Goal: Use online tool/utility: Utilize a website feature to perform a specific function

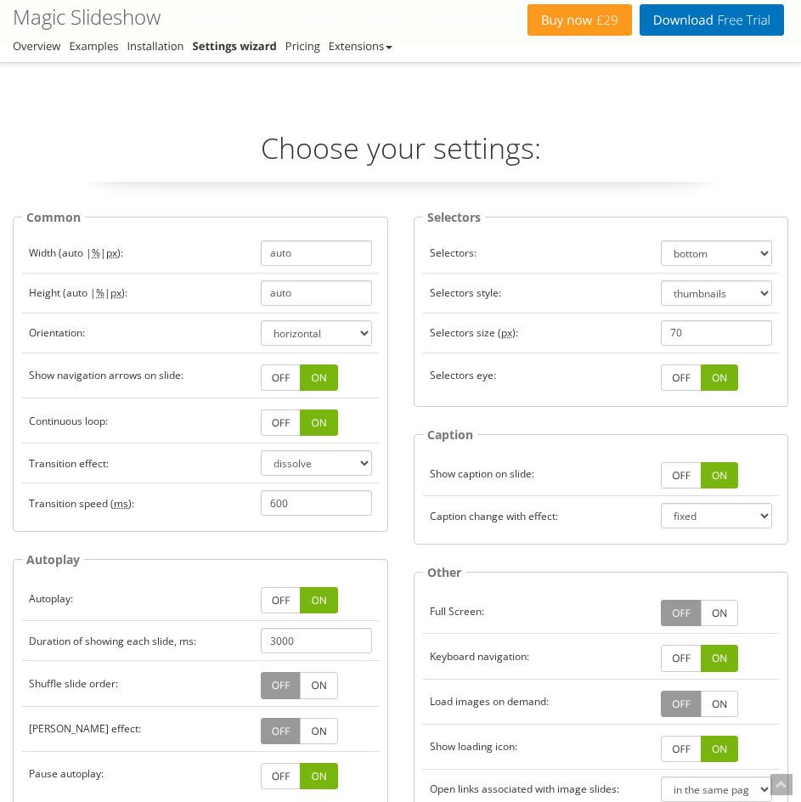
select select "dissolve"
select select "bottom"
select select "thumbnails"
select select "fixed"
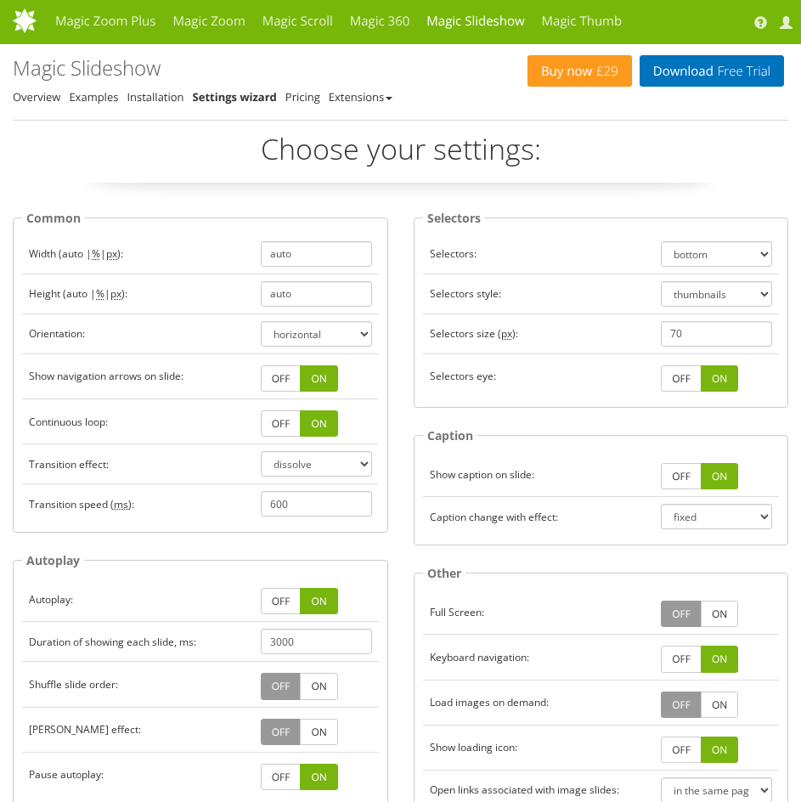
click at [293, 375] on link "OFF" at bounding box center [281, 378] width 41 height 26
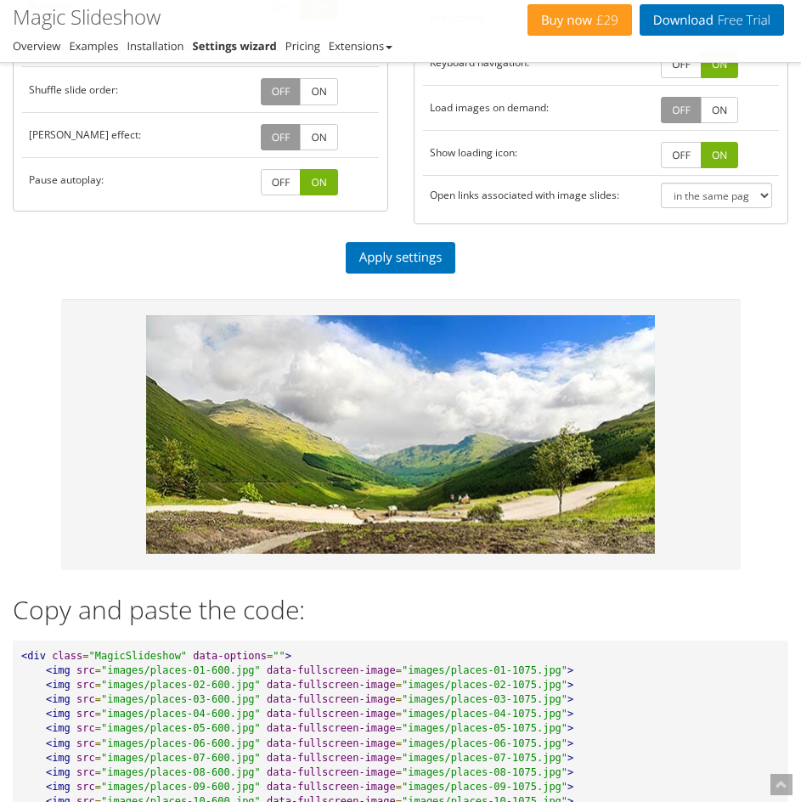
scroll to position [595, 0]
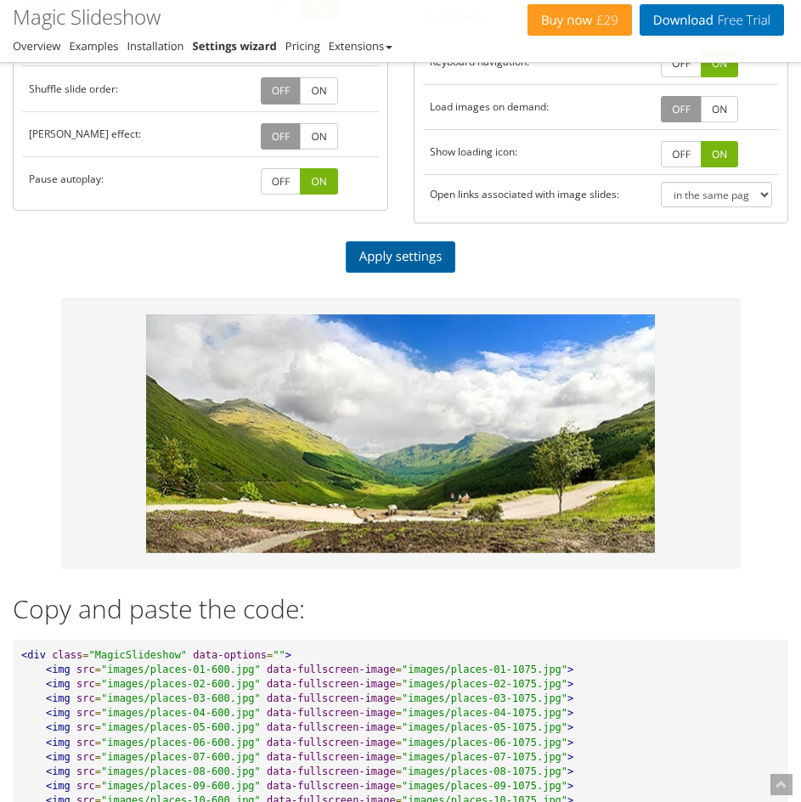
click at [398, 241] on link "Apply settings" at bounding box center [401, 256] width 110 height 31
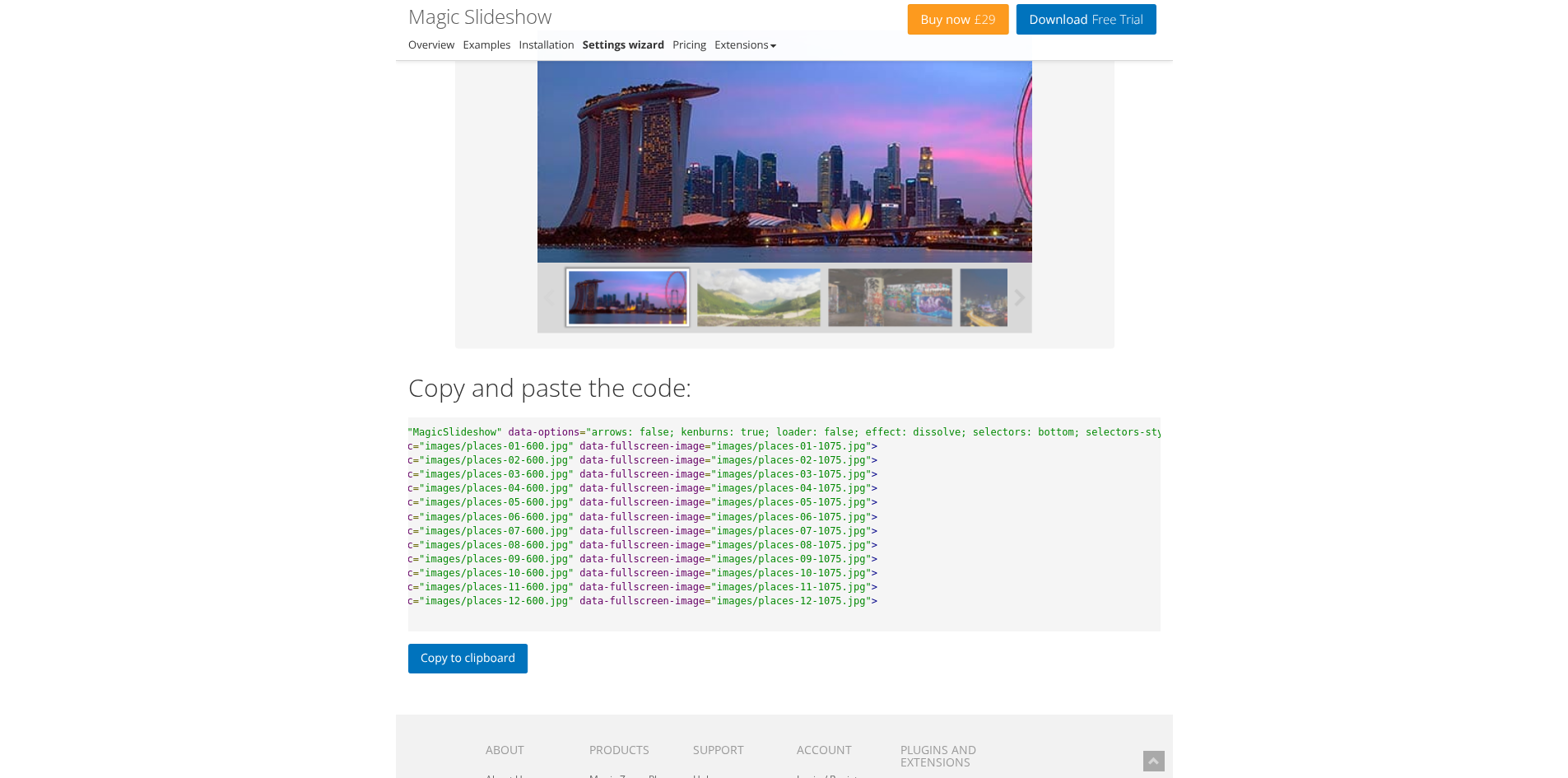
scroll to position [0, 66]
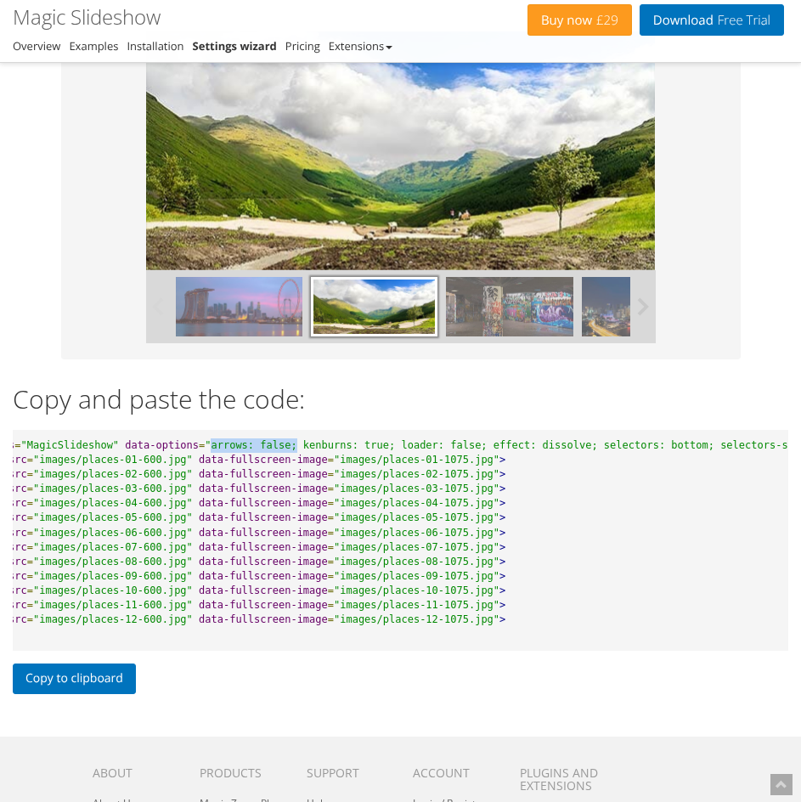
drag, startPoint x: 186, startPoint y: 442, endPoint x: 265, endPoint y: 443, distance: 79.0
click at [265, 443] on span ""arrows: false; kenburns: true; loader: false; effect: dissolve; selectors: bot…" at bounding box center [619, 445] width 828 height 12
copy span "arrows: false;"
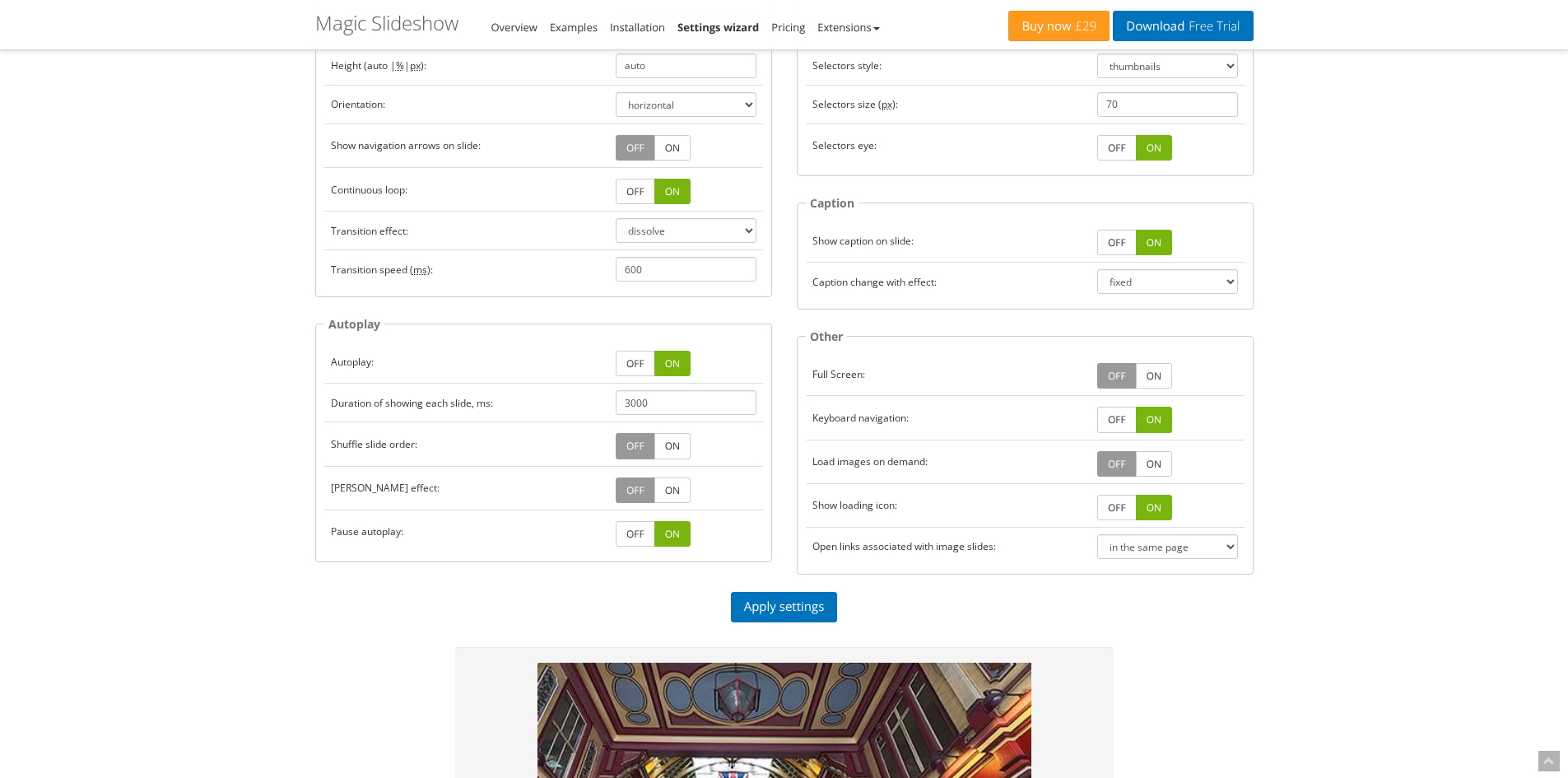
scroll to position [220, 0]
click at [626, 488] on link "OFF" at bounding box center [635, 490] width 40 height 25
click at [659, 478] on link "ON" at bounding box center [672, 490] width 36 height 25
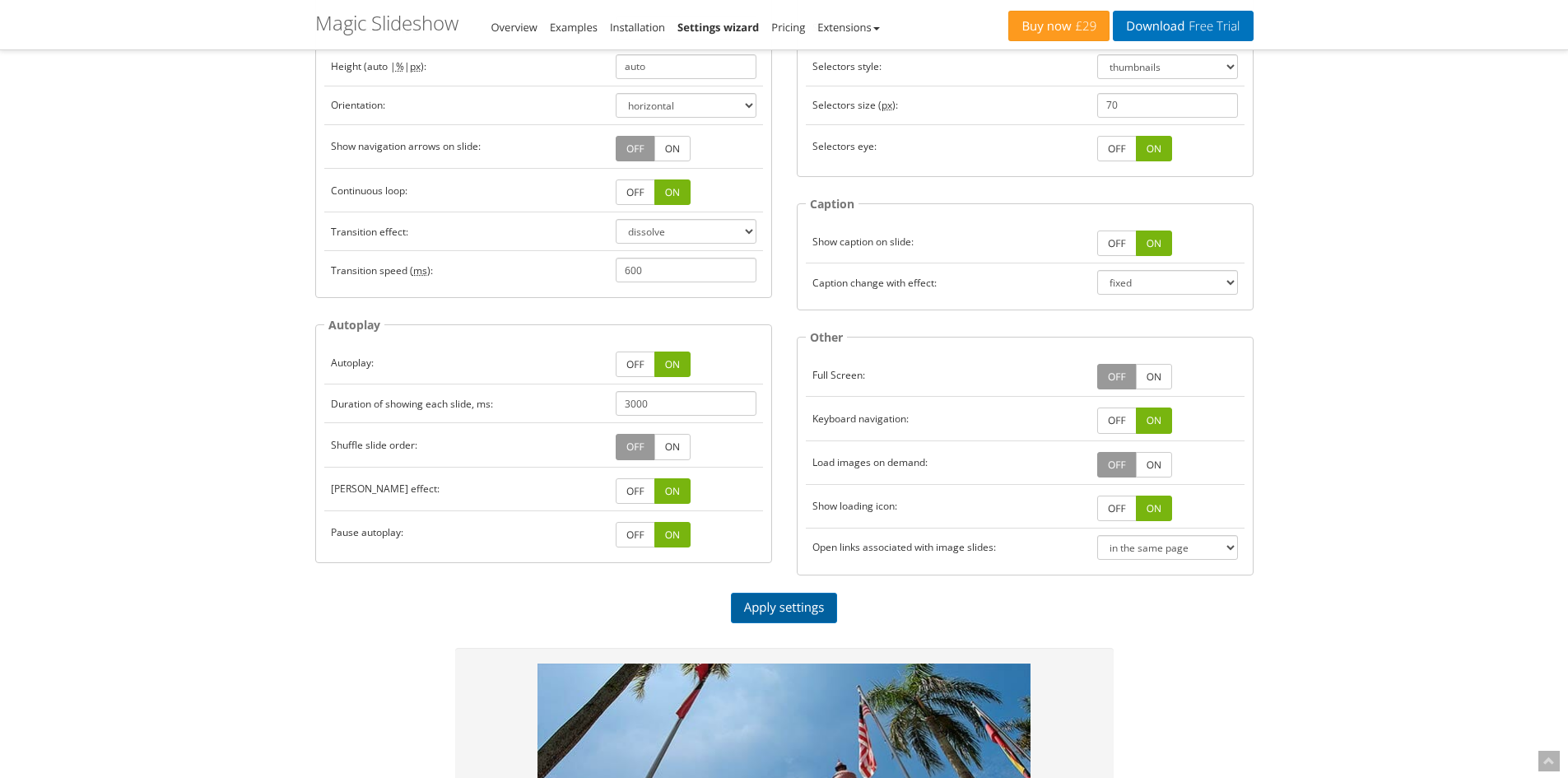
click at [775, 608] on link "Apply settings" at bounding box center [784, 607] width 107 height 30
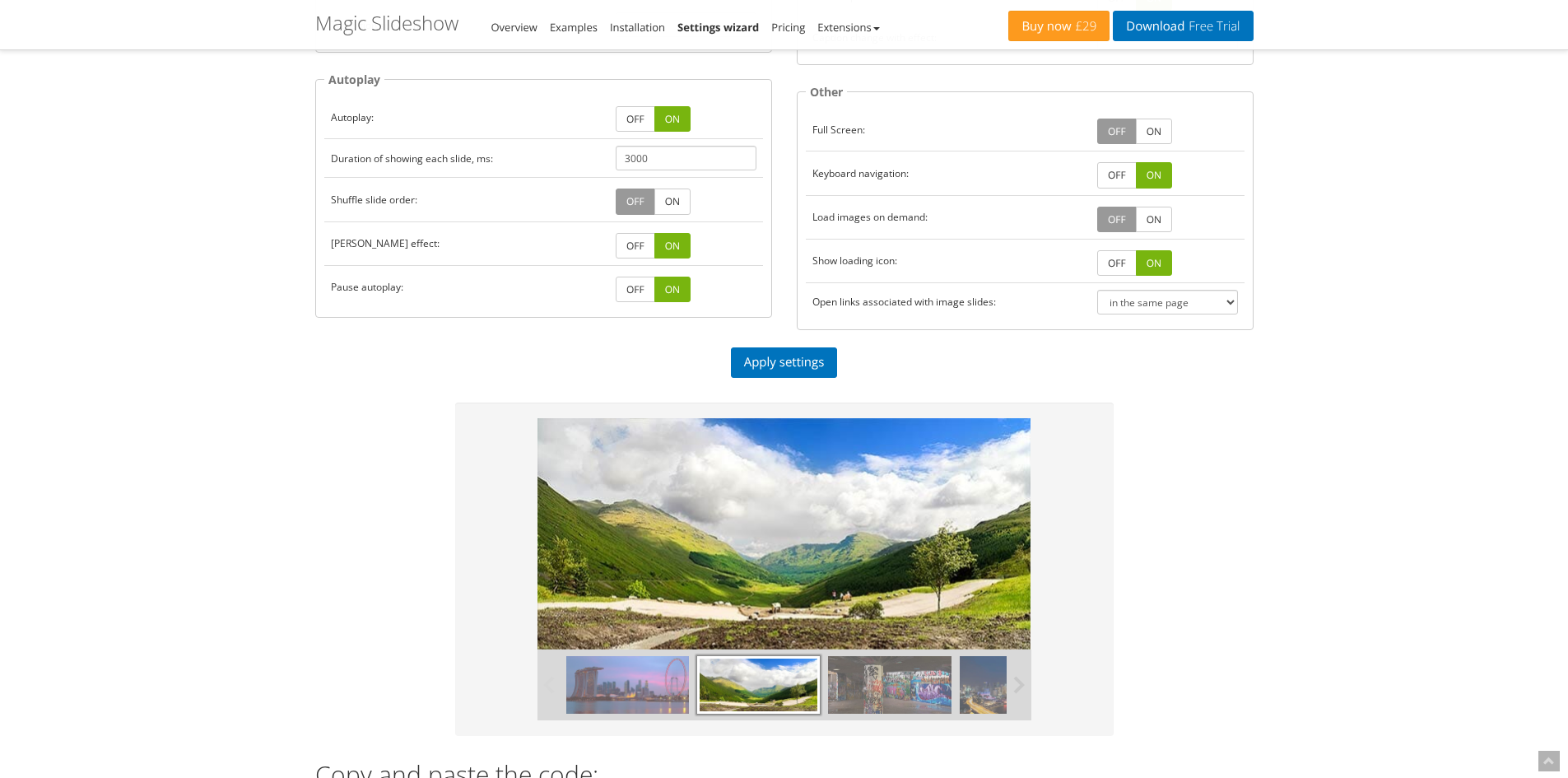
scroll to position [466, 0]
click at [629, 248] on link "OFF" at bounding box center [635, 245] width 40 height 25
click at [775, 367] on link "Apply settings" at bounding box center [784, 361] width 107 height 30
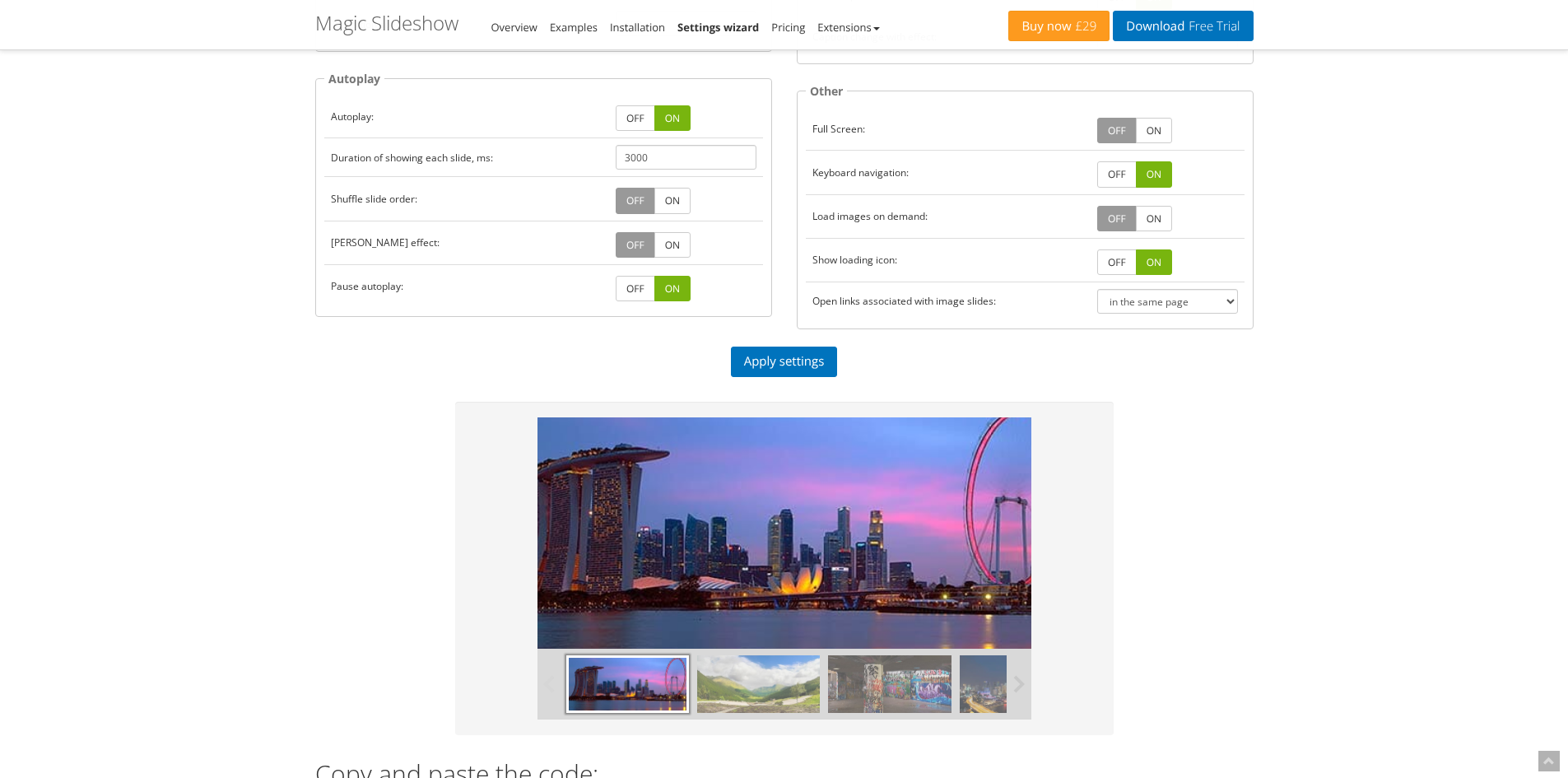
click at [662, 244] on link "ON" at bounding box center [672, 245] width 36 height 25
click at [775, 364] on link "Apply settings" at bounding box center [784, 361] width 107 height 30
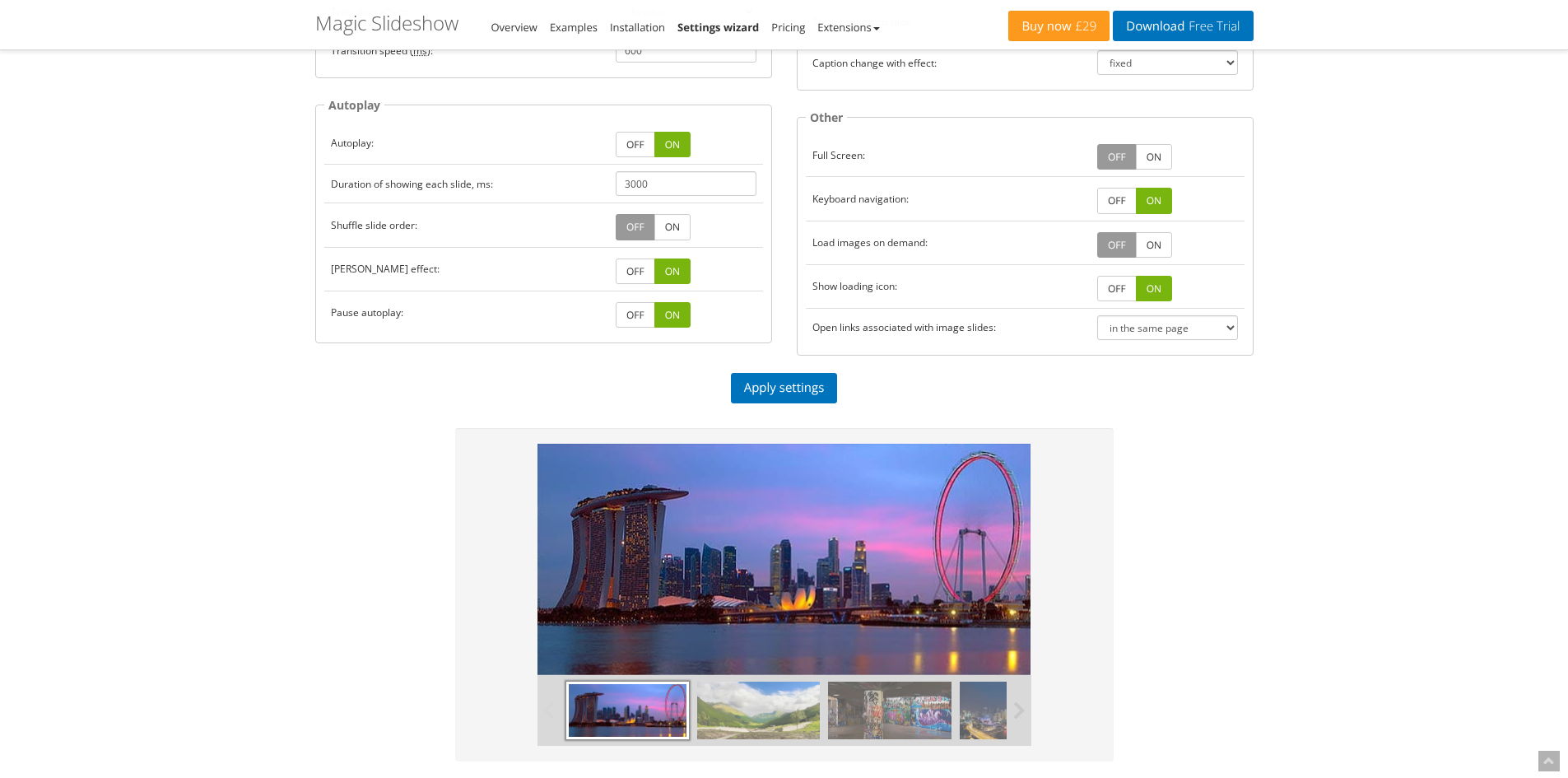
scroll to position [439, 0]
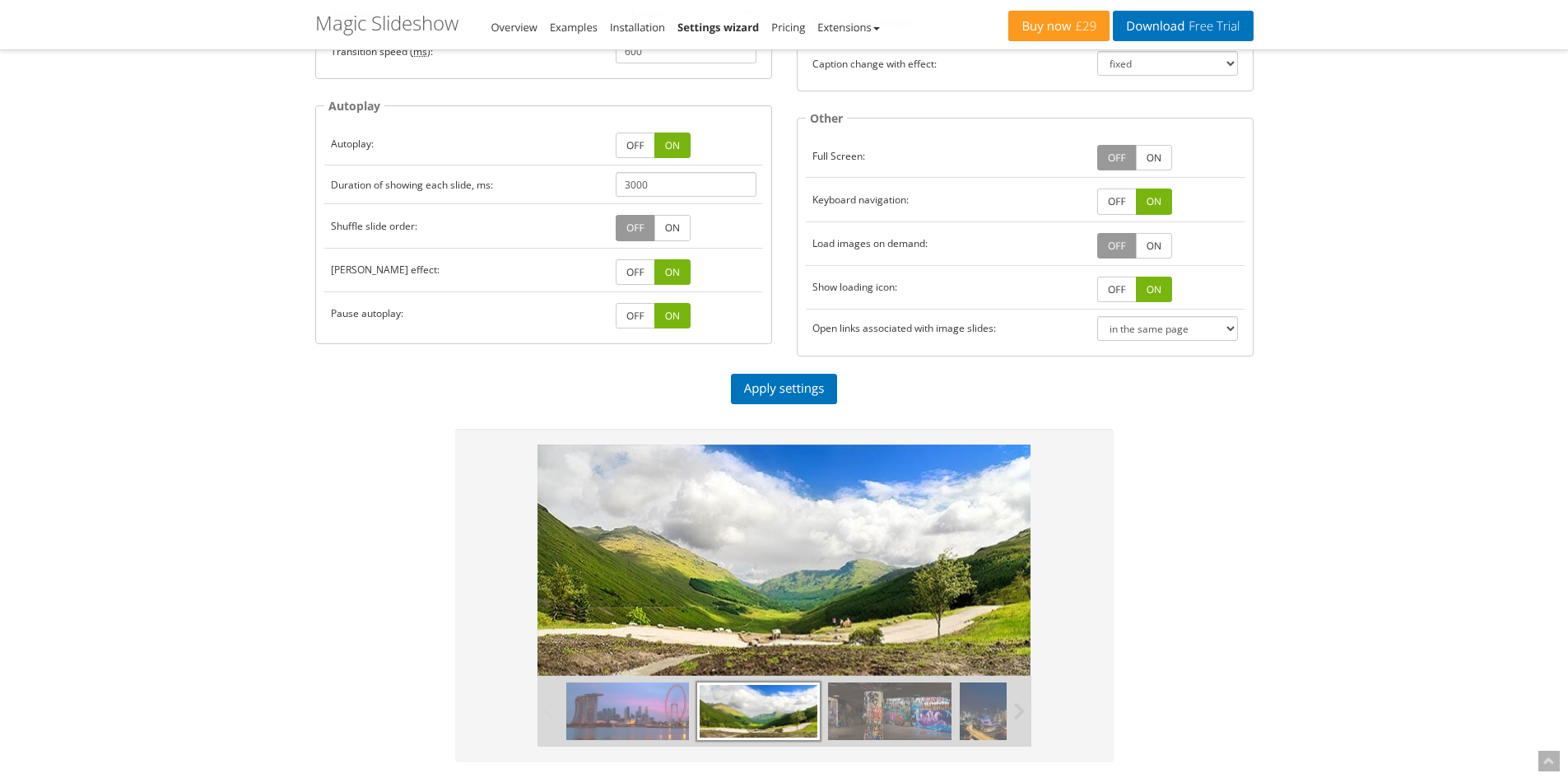
click at [632, 274] on link "OFF" at bounding box center [635, 272] width 40 height 25
click at [775, 396] on link "Apply settings" at bounding box center [784, 389] width 107 height 30
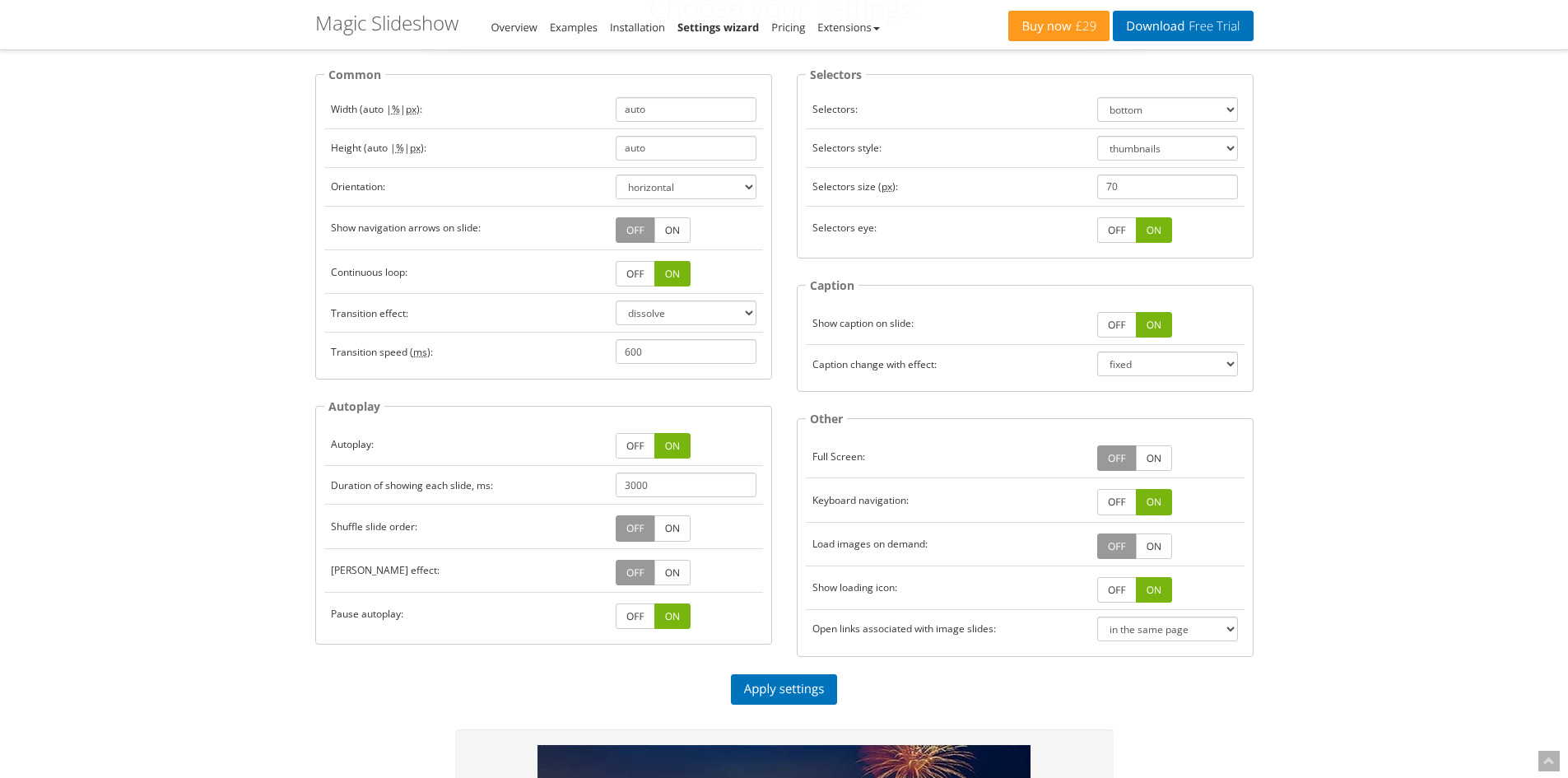
scroll to position [138, 0]
click at [681, 570] on link "ON" at bounding box center [672, 573] width 36 height 25
click at [678, 570] on link "ON" at bounding box center [672, 573] width 36 height 25
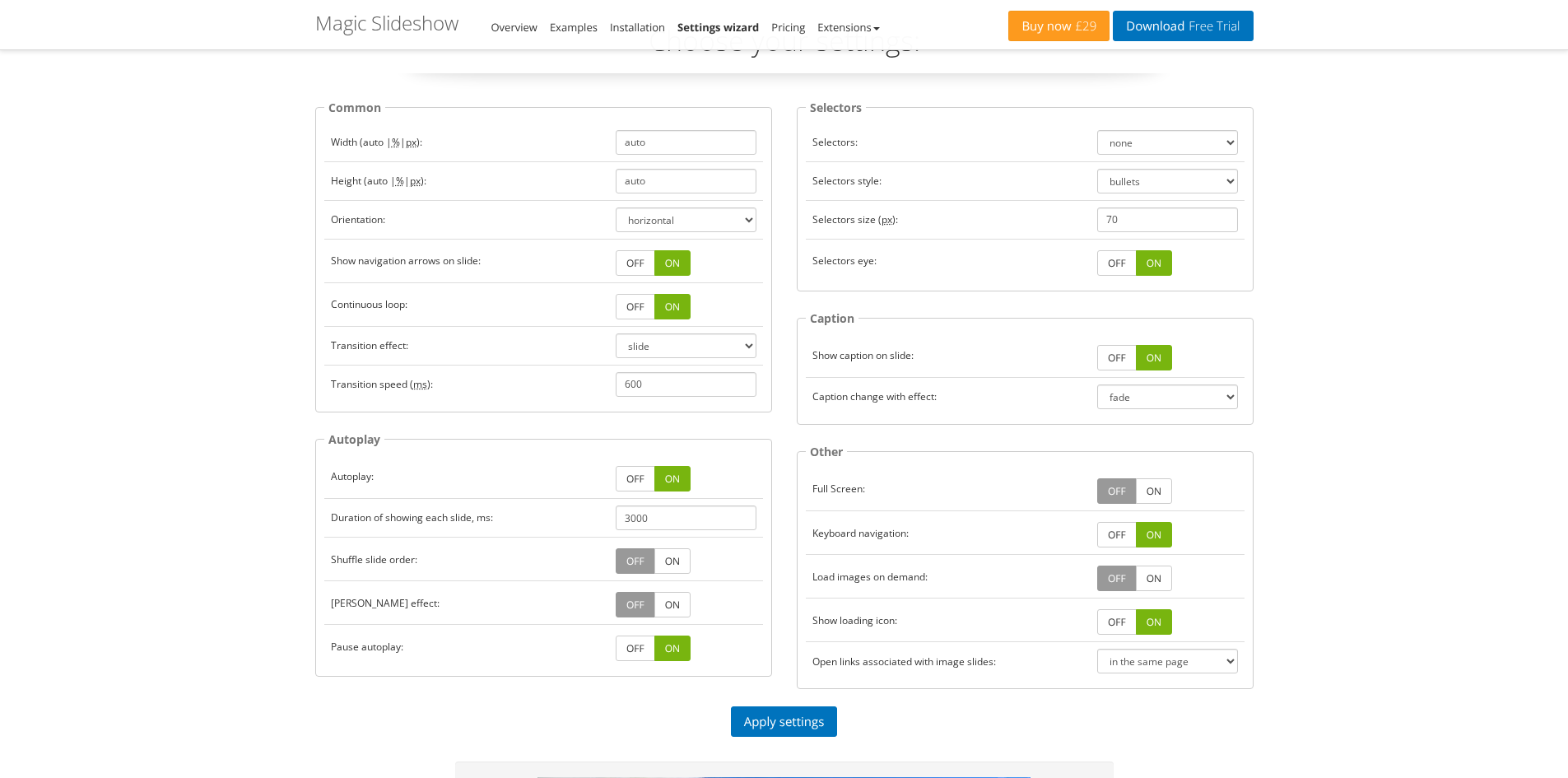
scroll to position [82, 0]
click at [1121, 265] on link "OFF" at bounding box center [1116, 262] width 40 height 25
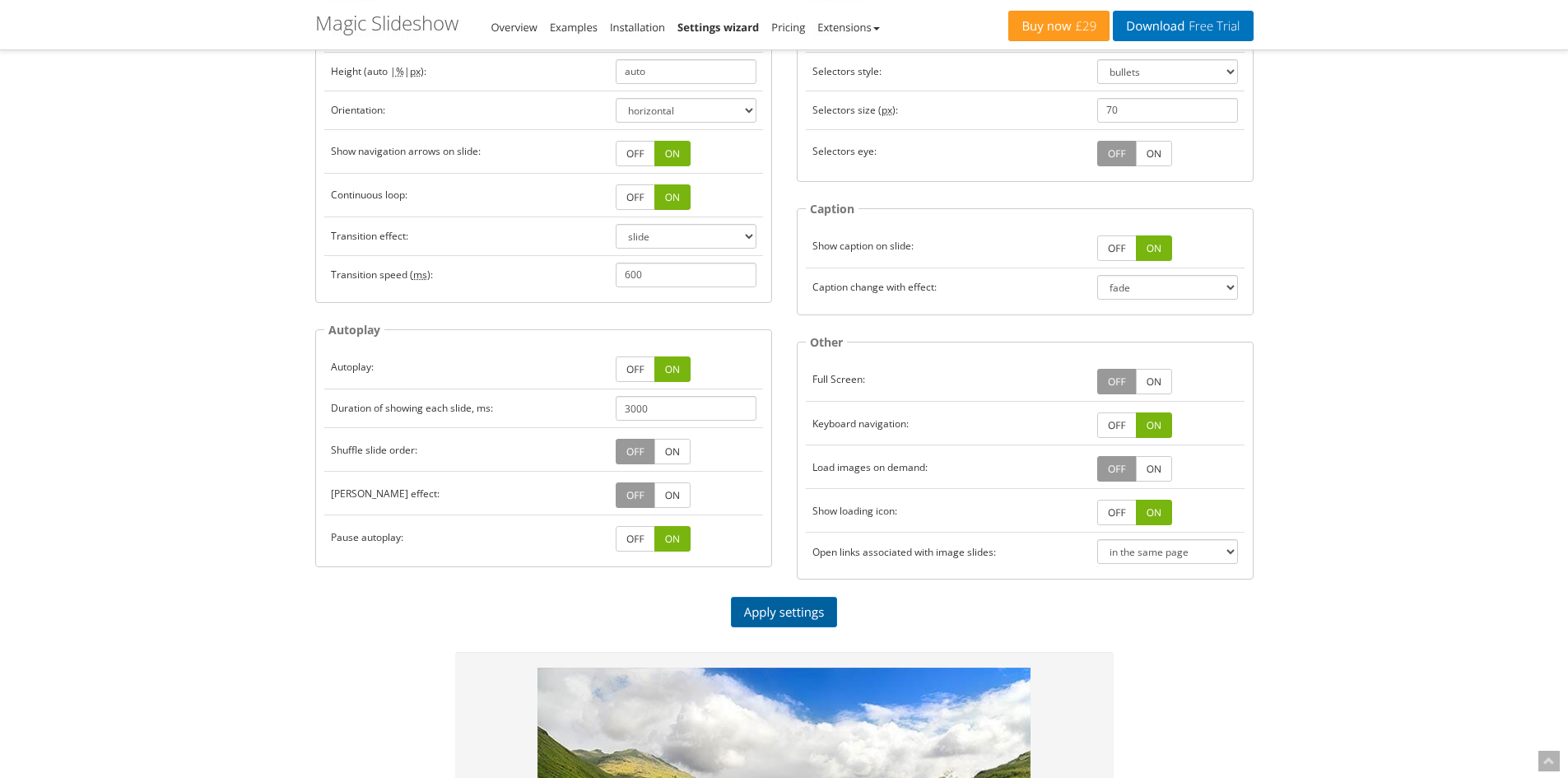
click at [793, 618] on link "Apply settings" at bounding box center [784, 611] width 107 height 30
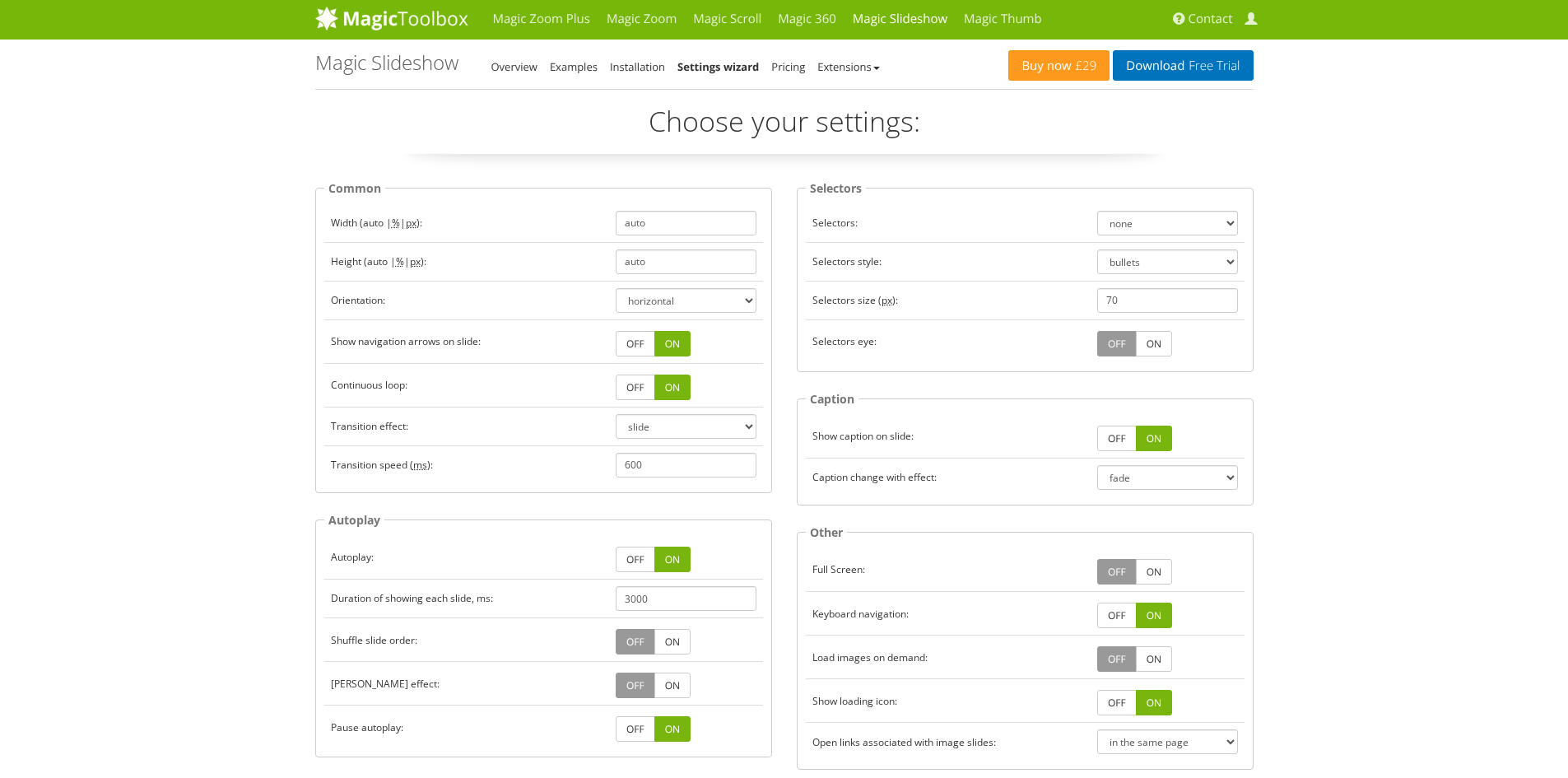
scroll to position [0, 0]
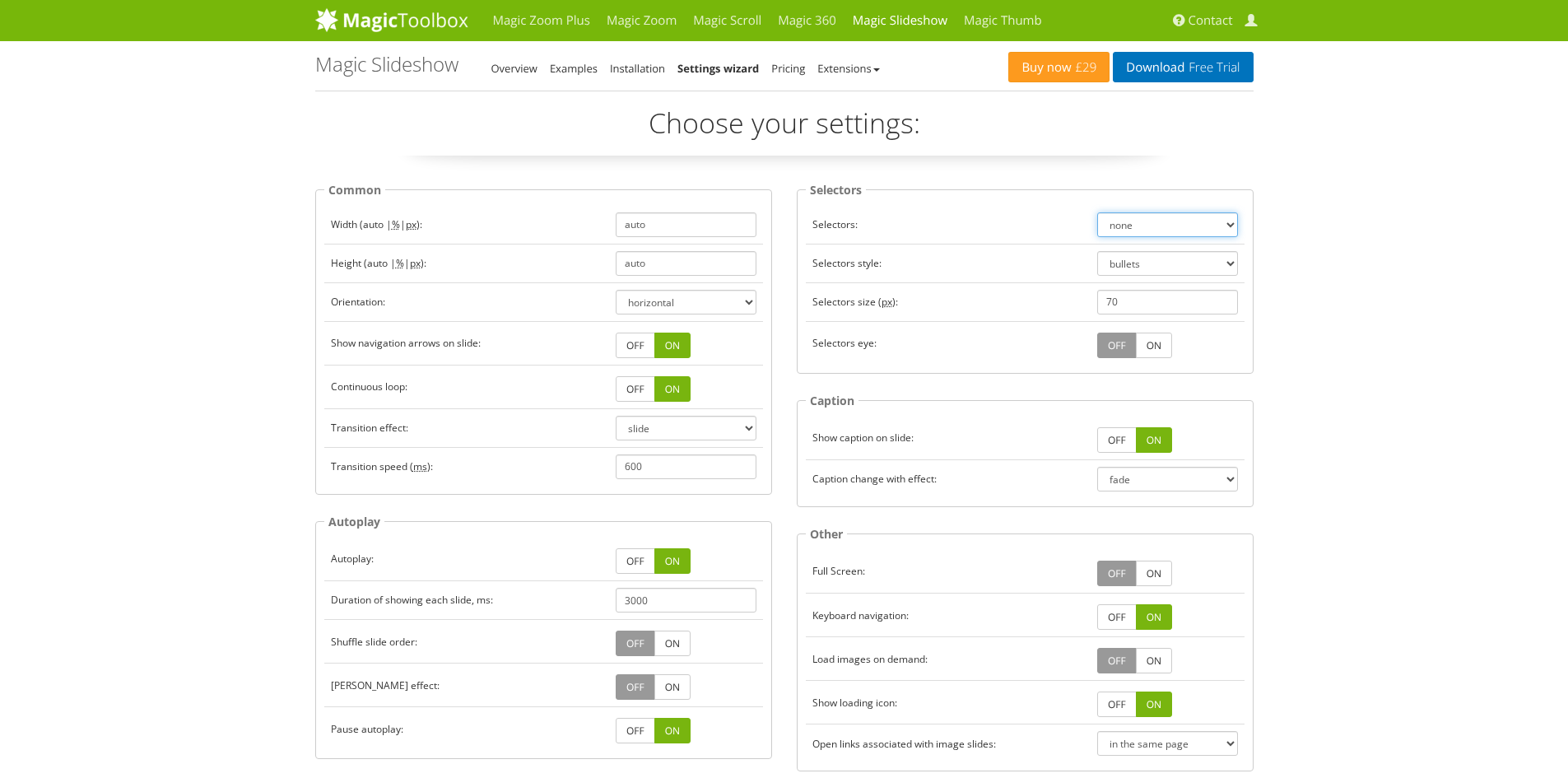
click at [1146, 227] on select "left top right bottom none" at bounding box center [1167, 224] width 141 height 24
select select "bottom"
click at [1097, 212] on select "left top right bottom none" at bounding box center [1167, 224] width 141 height 24
drag, startPoint x: 1145, startPoint y: 264, endPoint x: 1153, endPoint y: 274, distance: 12.8
click at [1145, 264] on select "bullets thumbnails" at bounding box center [1167, 263] width 141 height 24
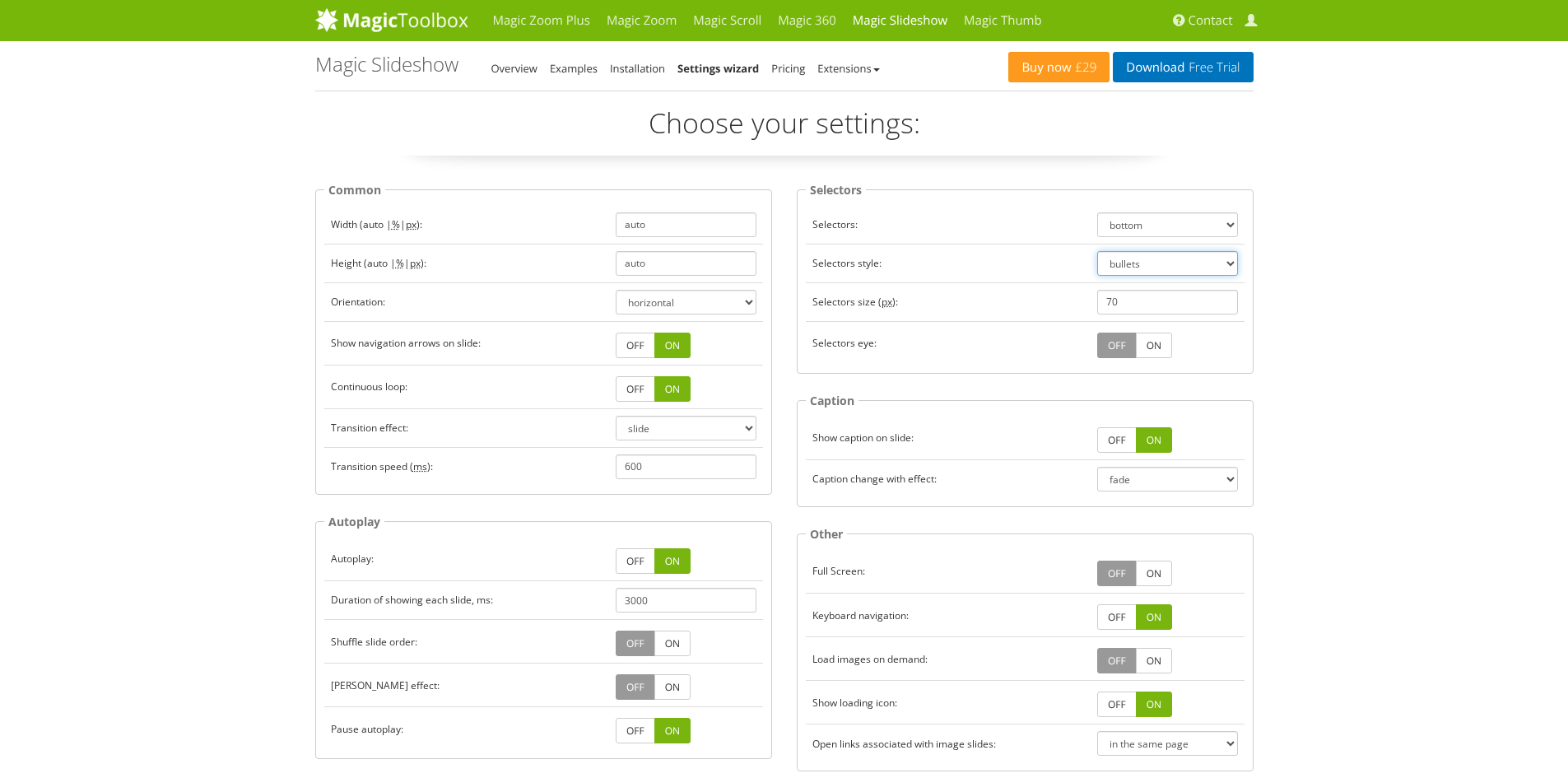
select select "thumbnails"
click at [1097, 251] on select "bullets thumbnails" at bounding box center [1167, 263] width 141 height 24
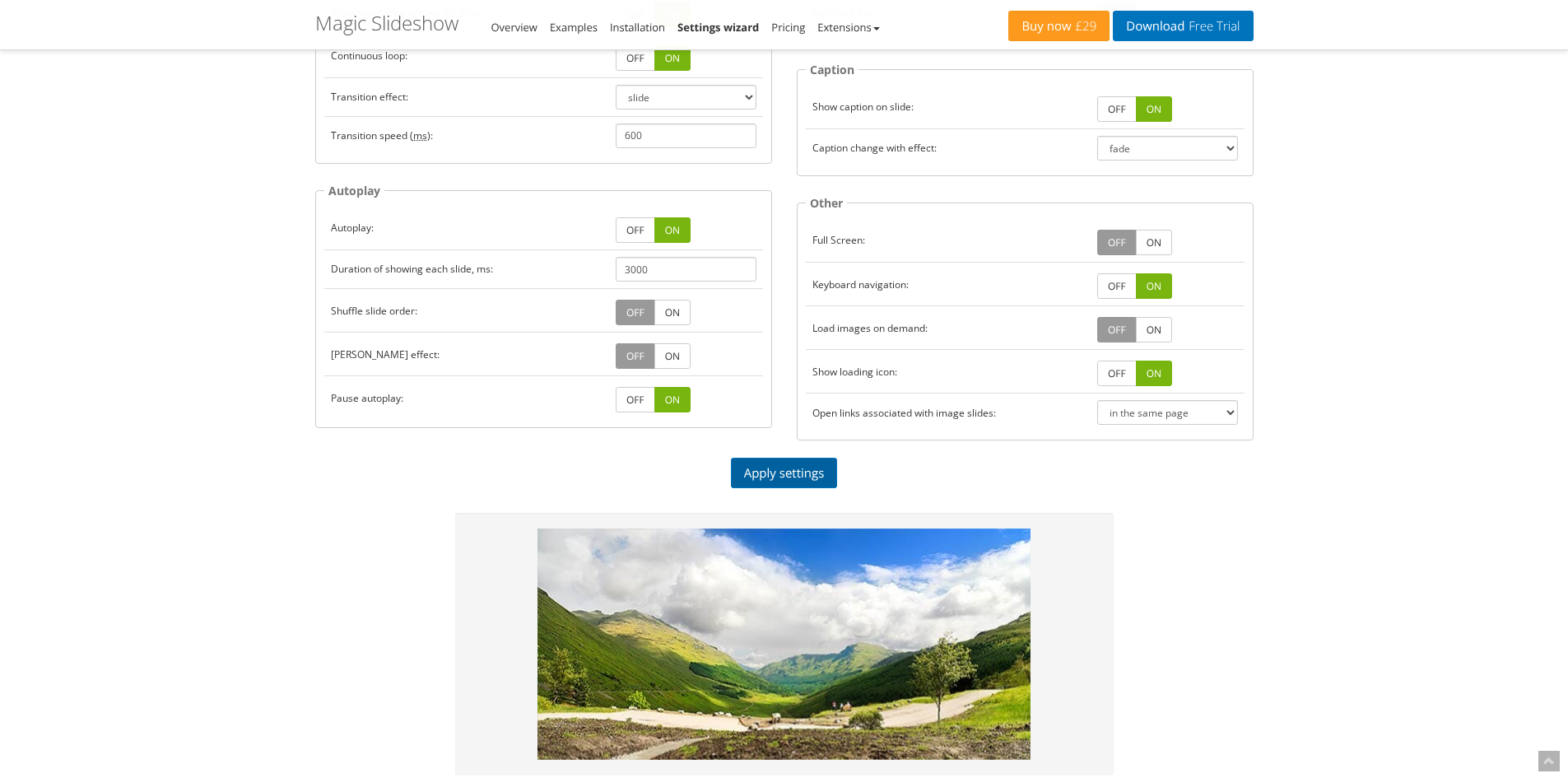
click at [776, 472] on link "Apply settings" at bounding box center [784, 472] width 107 height 30
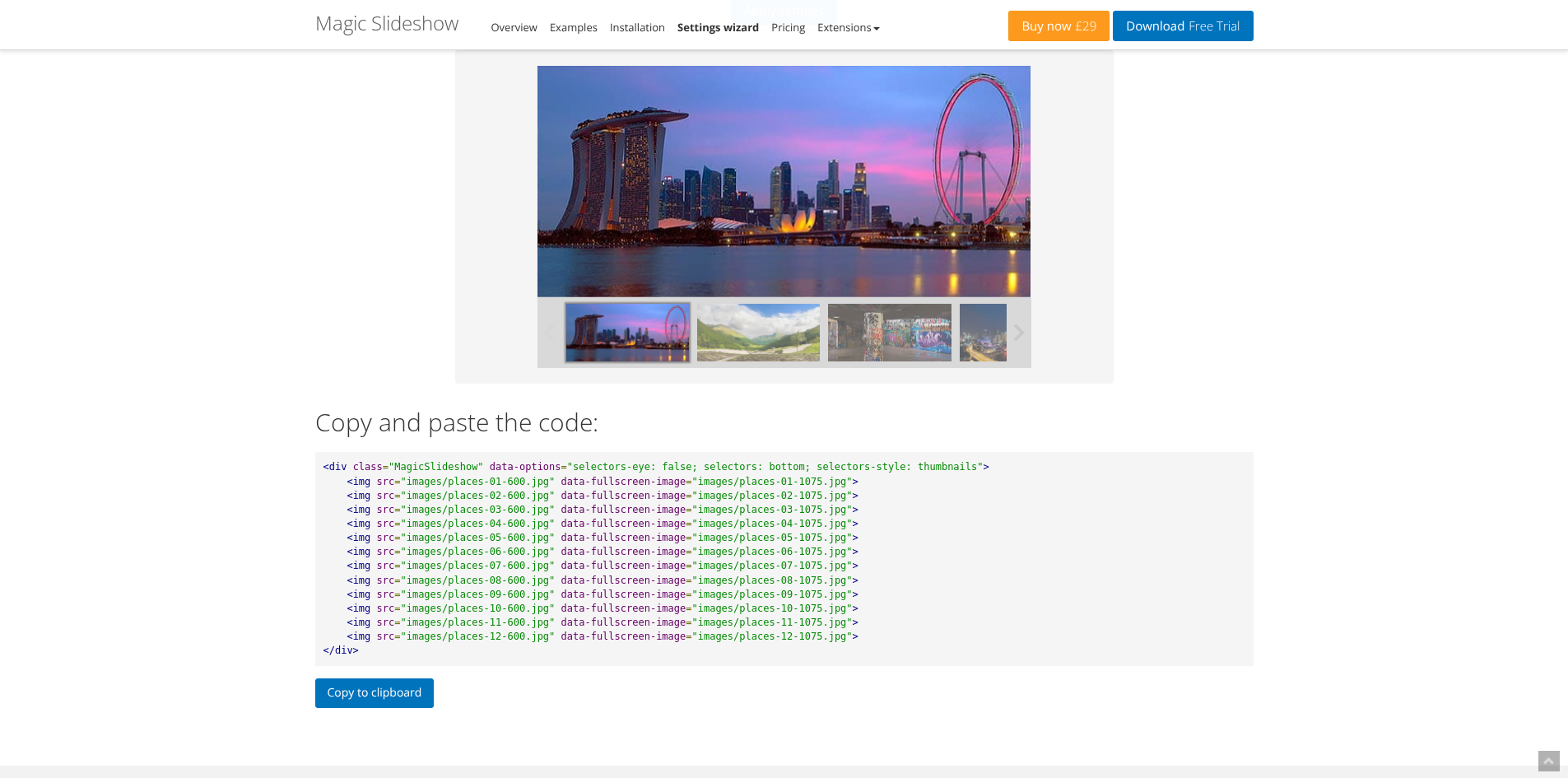
scroll to position [794, 0]
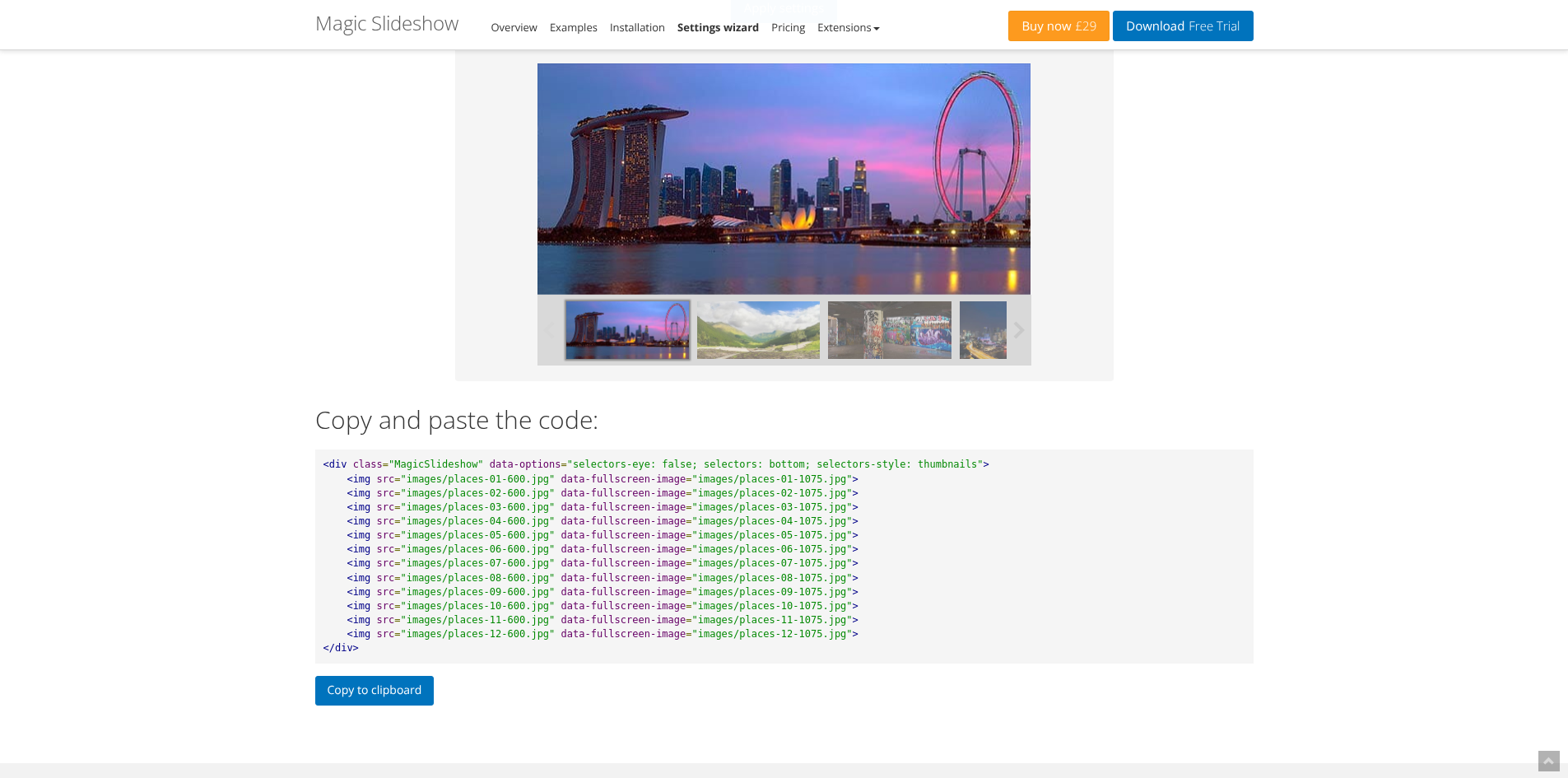
drag, startPoint x: 757, startPoint y: 325, endPoint x: 723, endPoint y: 340, distance: 37.2
click at [625, 337] on div at bounding box center [1349, 329] width 1575 height 71
click at [747, 339] on img at bounding box center [758, 329] width 123 height 57
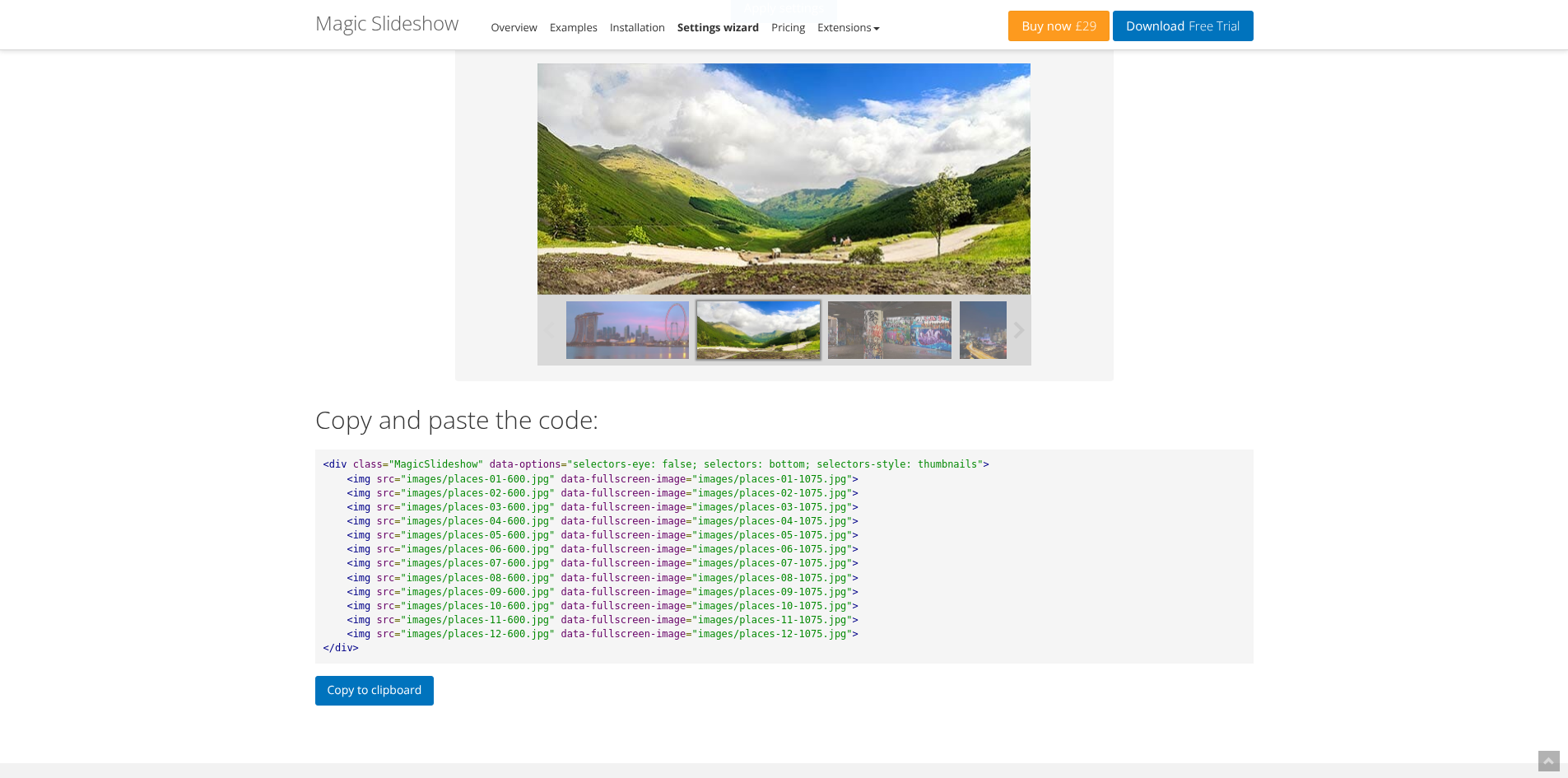
click at [860, 343] on img at bounding box center [889, 329] width 123 height 57
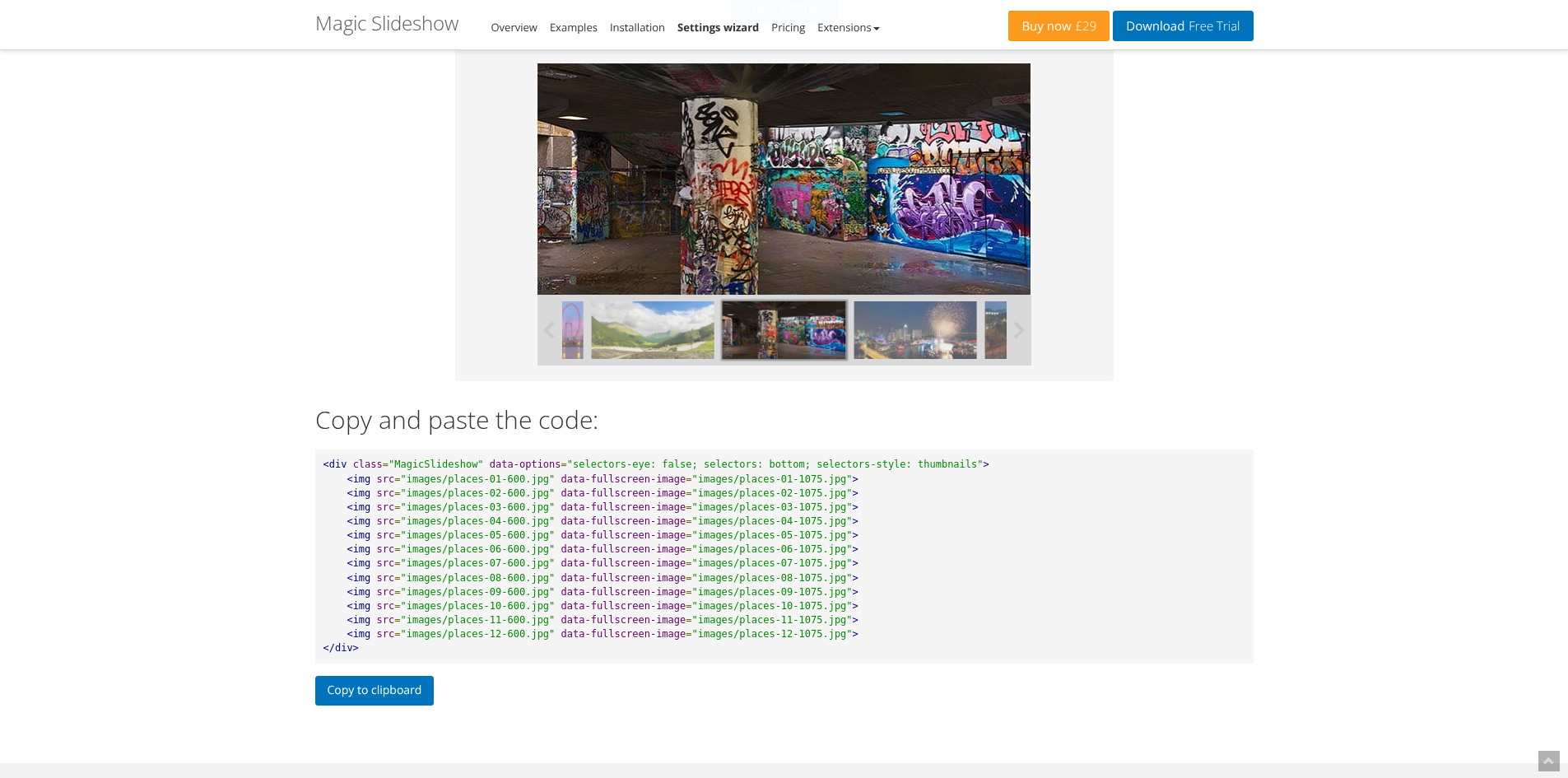
click at [941, 343] on img at bounding box center [915, 329] width 123 height 57
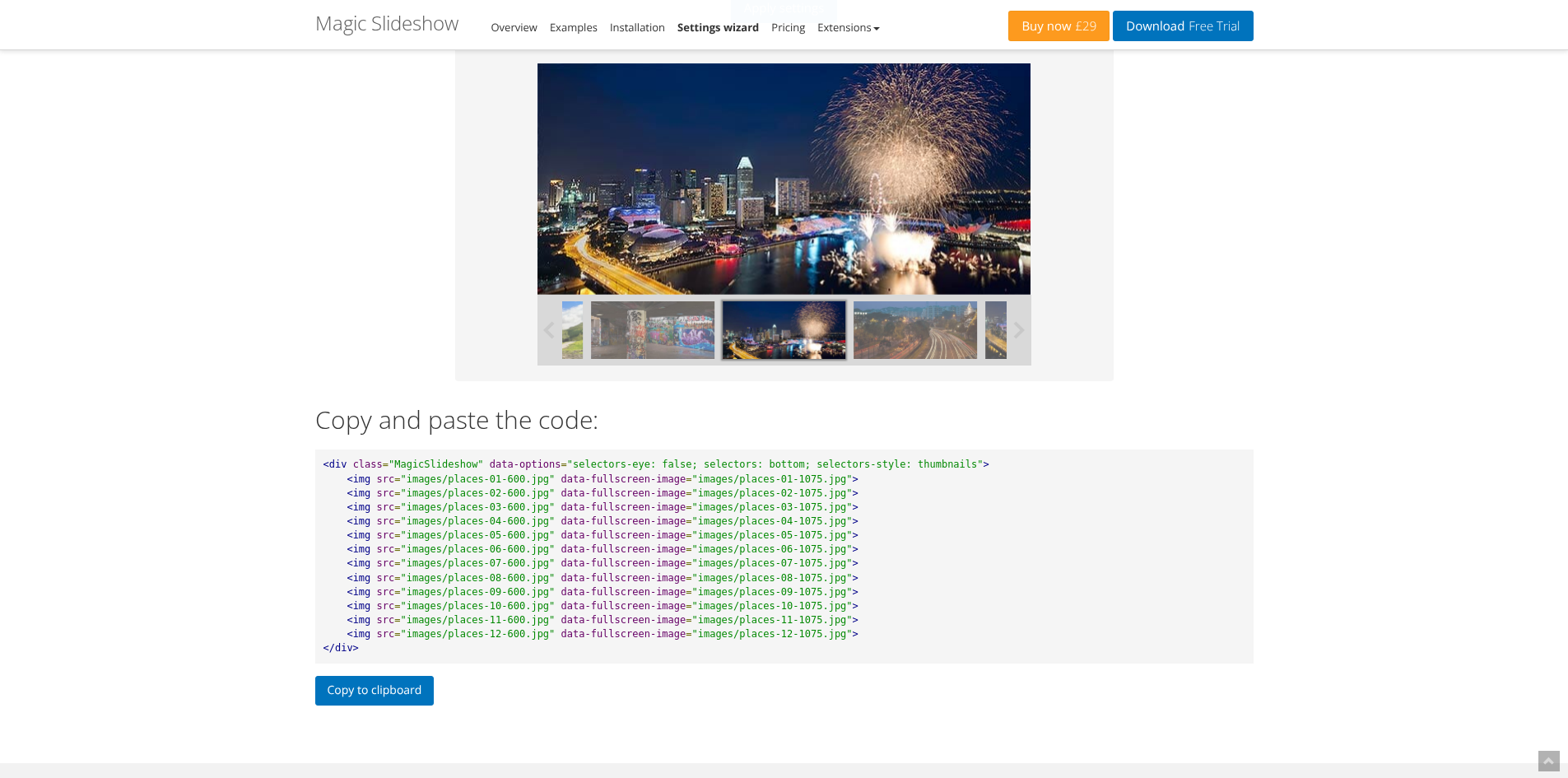
click at [941, 342] on img at bounding box center [915, 329] width 123 height 57
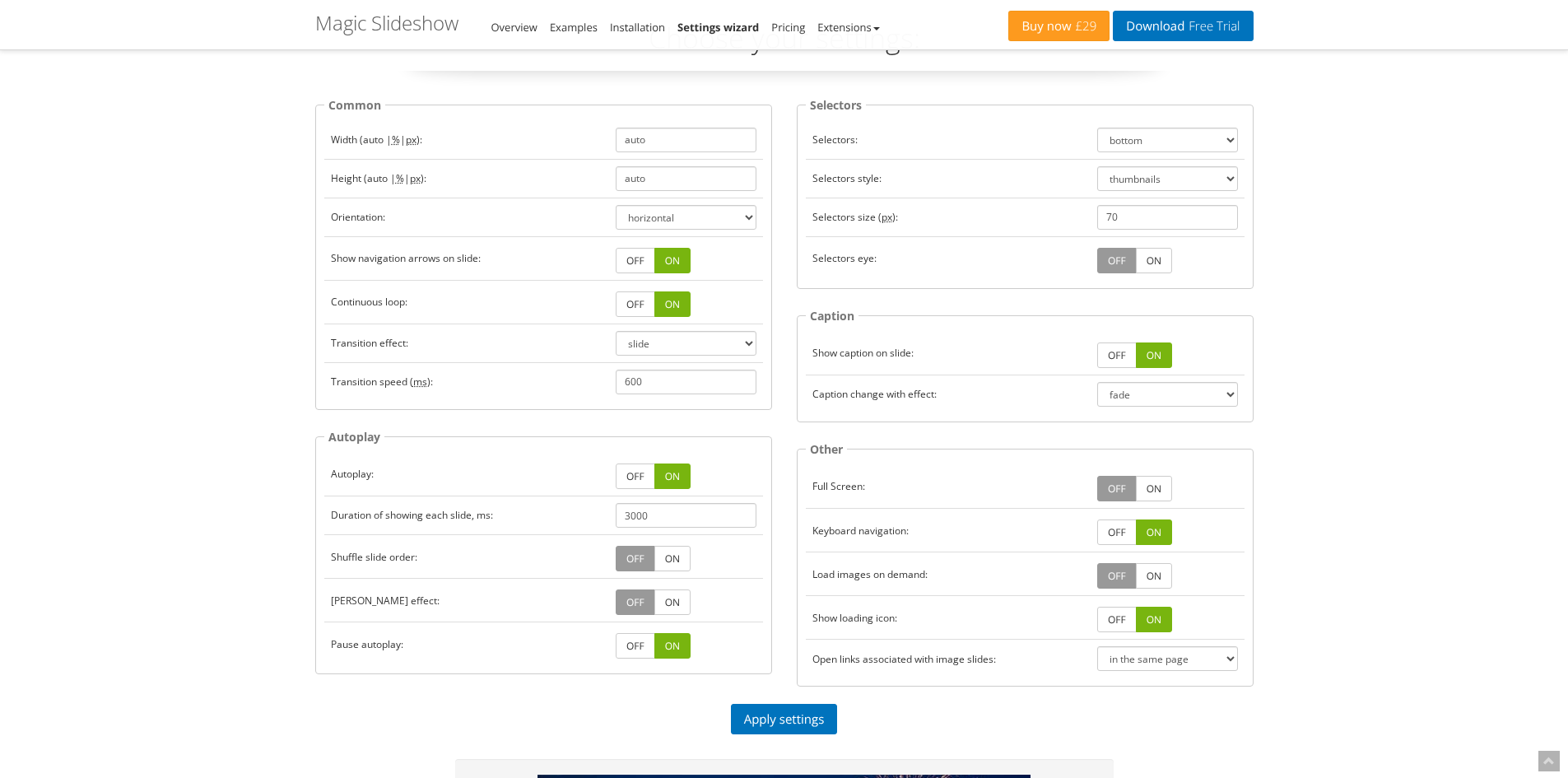
scroll to position [82, 0]
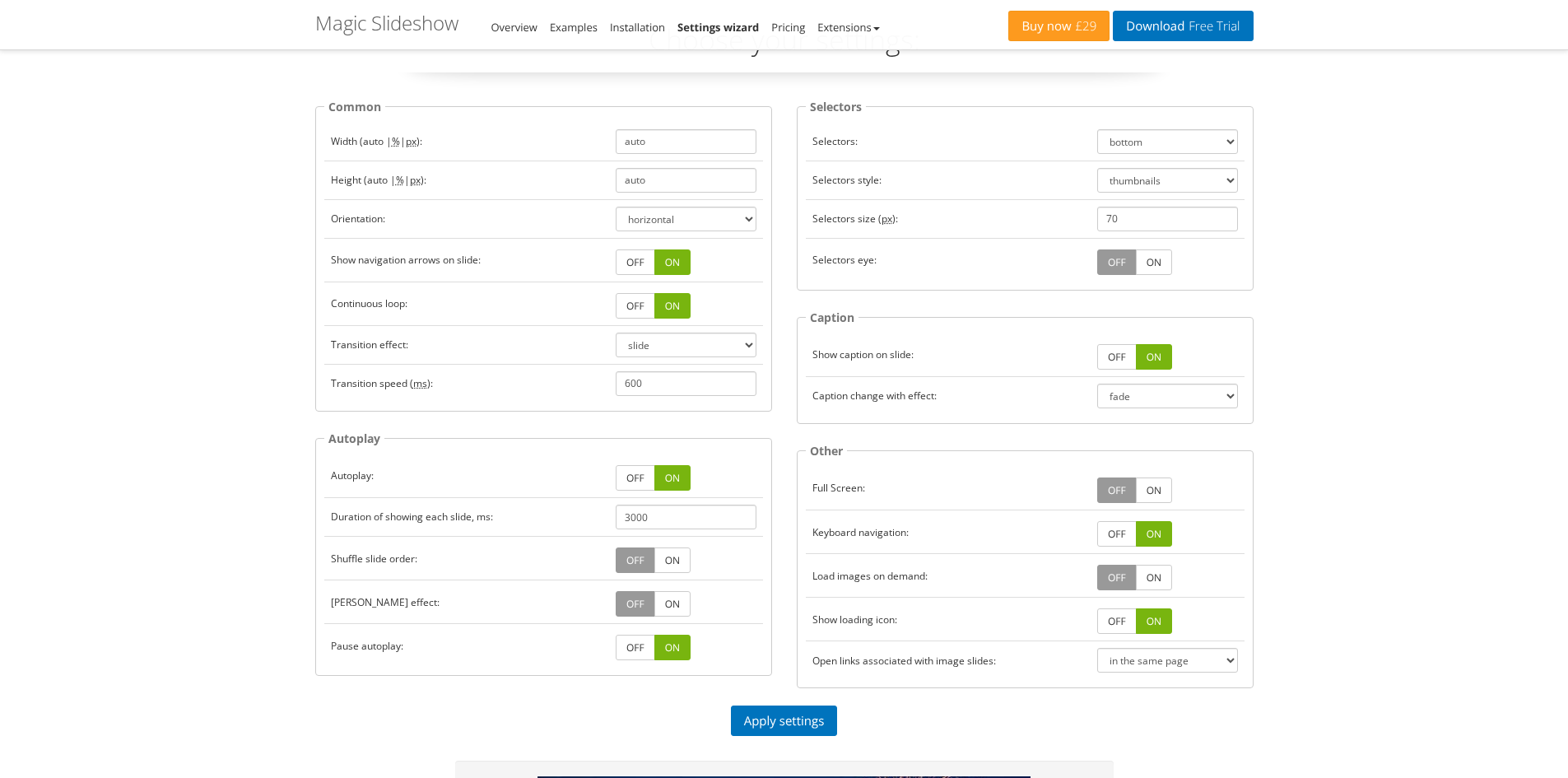
click at [1142, 267] on link "ON" at bounding box center [1153, 262] width 36 height 25
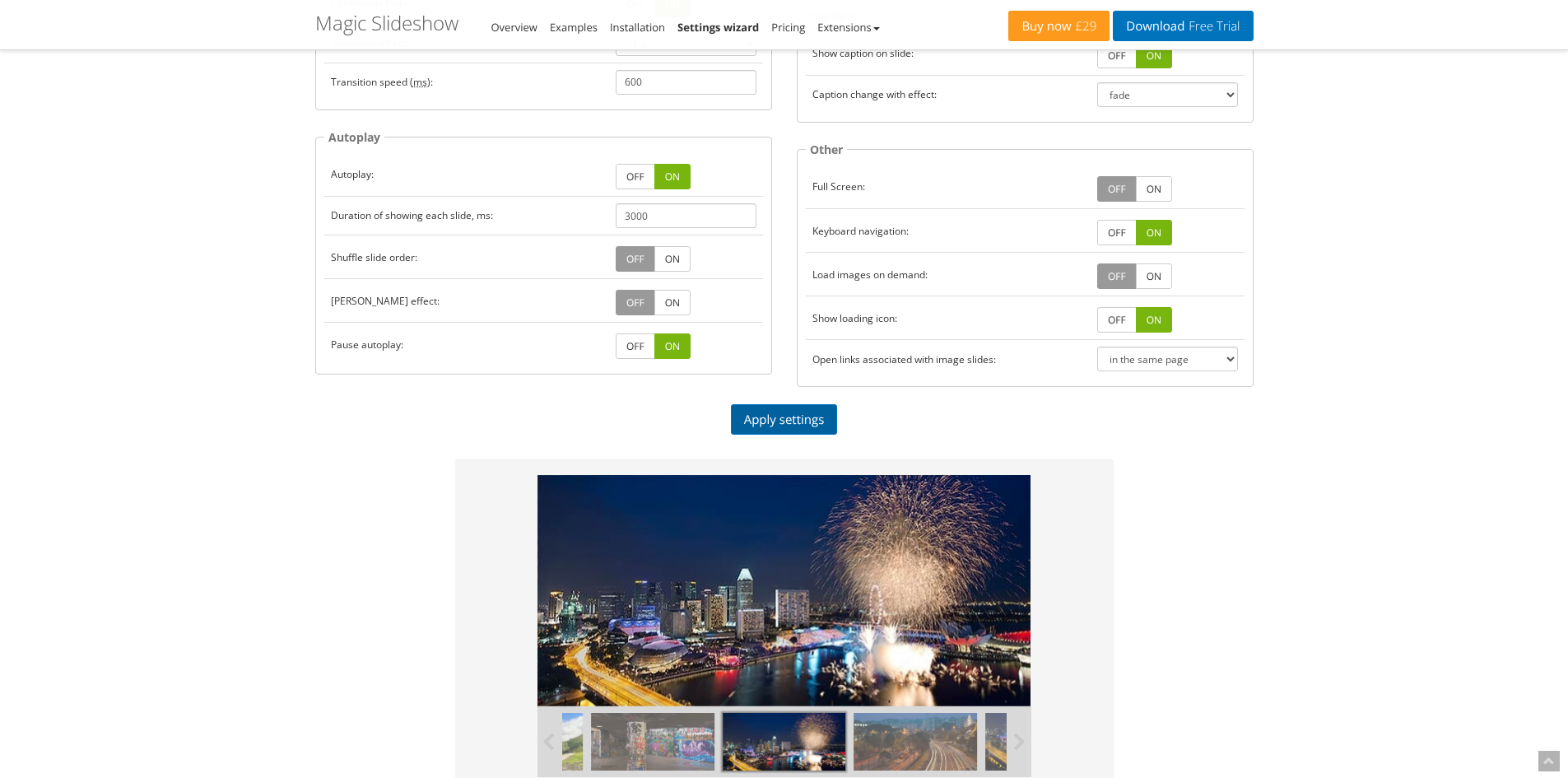
drag, startPoint x: 794, startPoint y: 421, endPoint x: 828, endPoint y: 424, distance: 34.1
click at [794, 421] on link "Apply settings" at bounding box center [784, 419] width 107 height 30
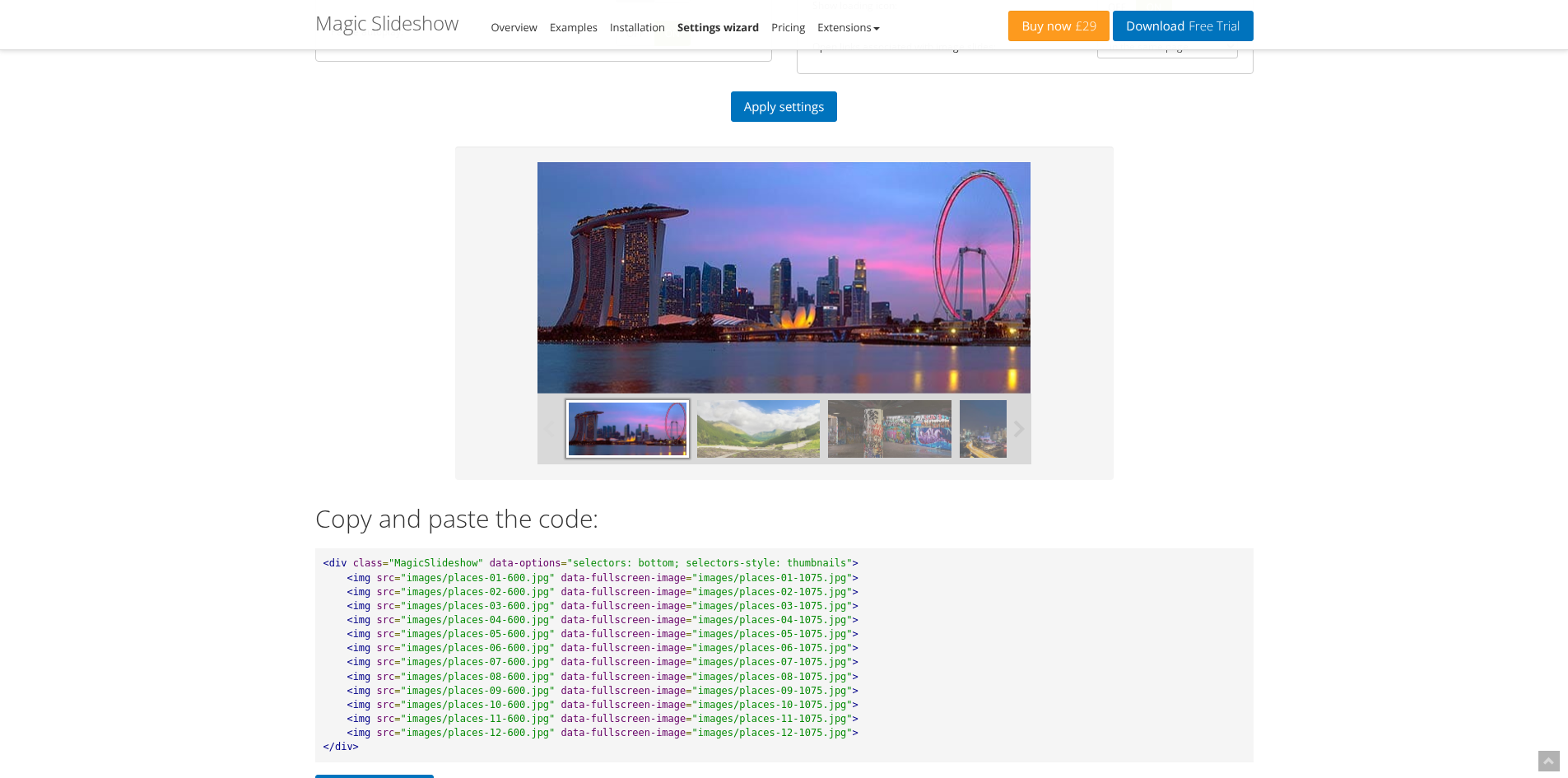
scroll to position [698, 0]
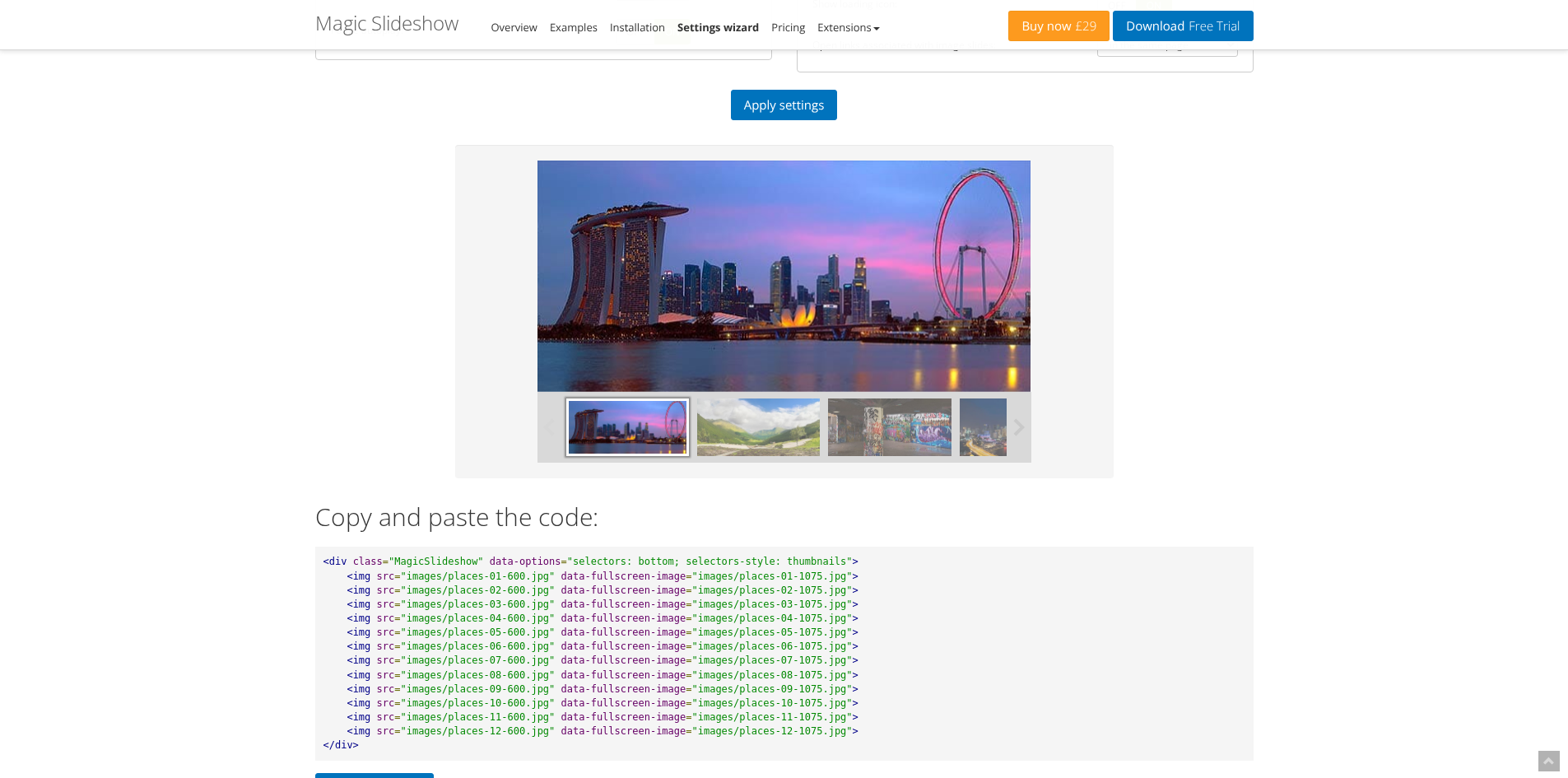
click at [760, 431] on img at bounding box center [758, 426] width 123 height 57
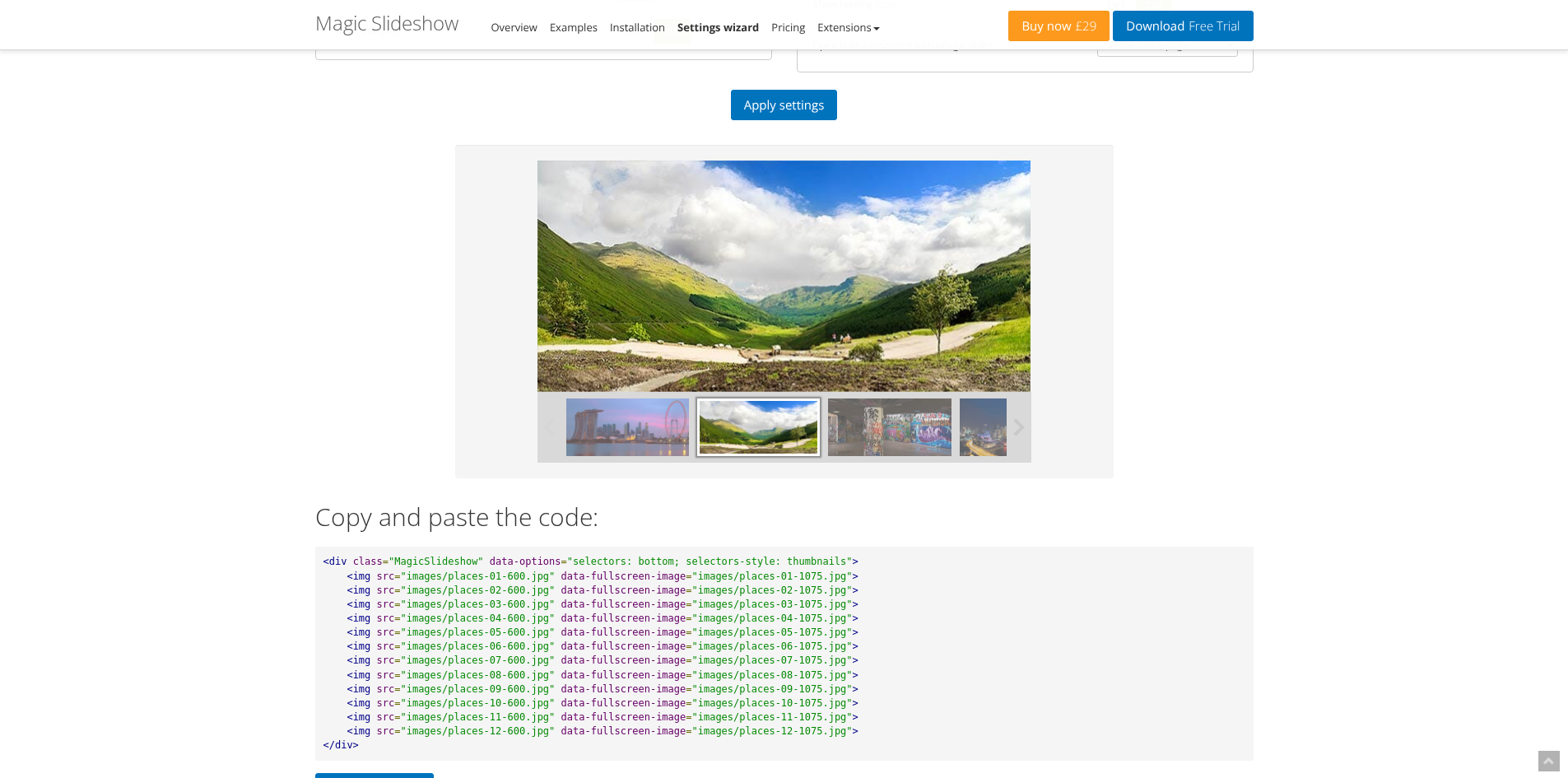
click at [876, 433] on img at bounding box center [889, 426] width 123 height 57
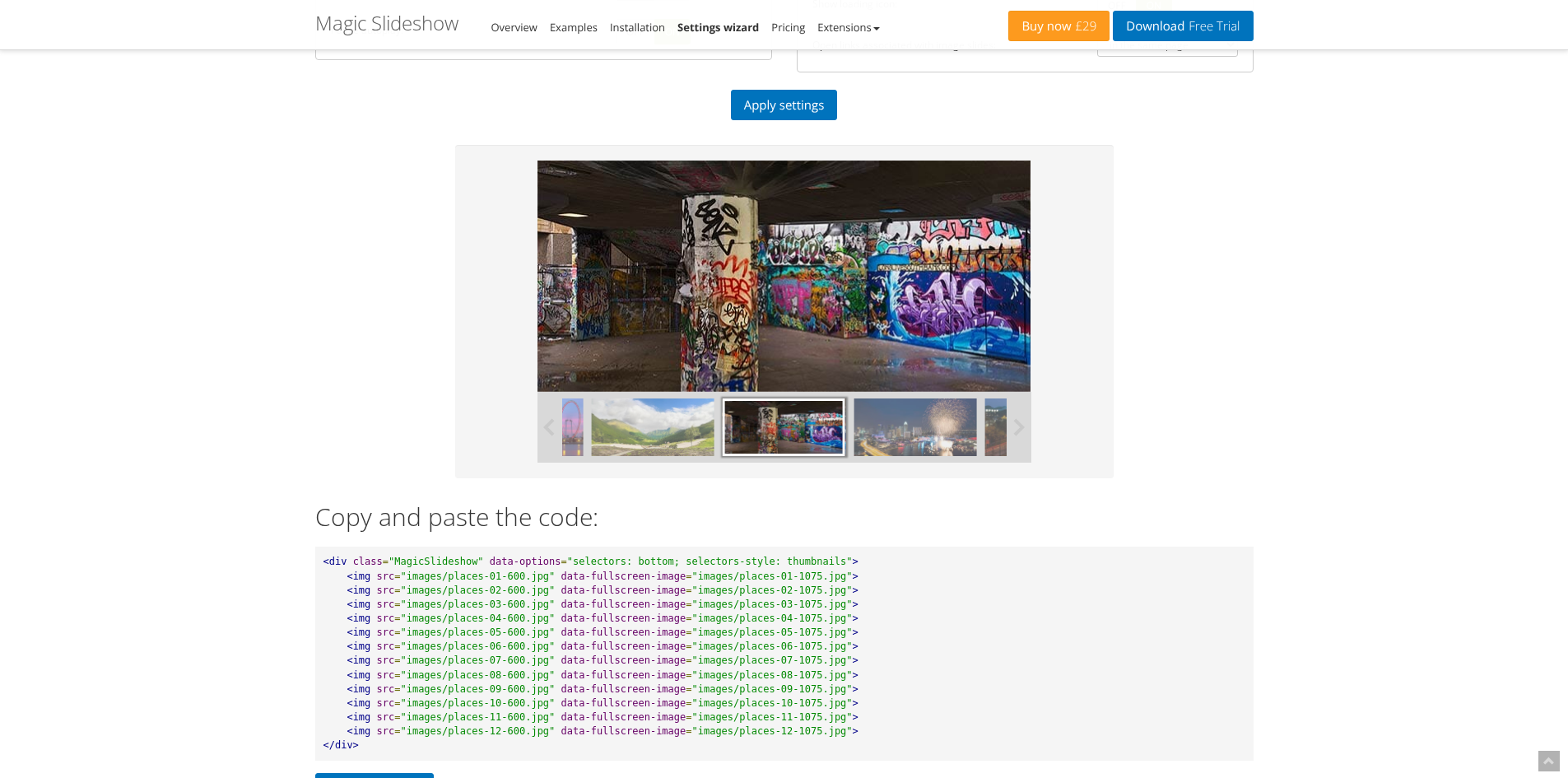
click at [667, 438] on img at bounding box center [653, 426] width 123 height 57
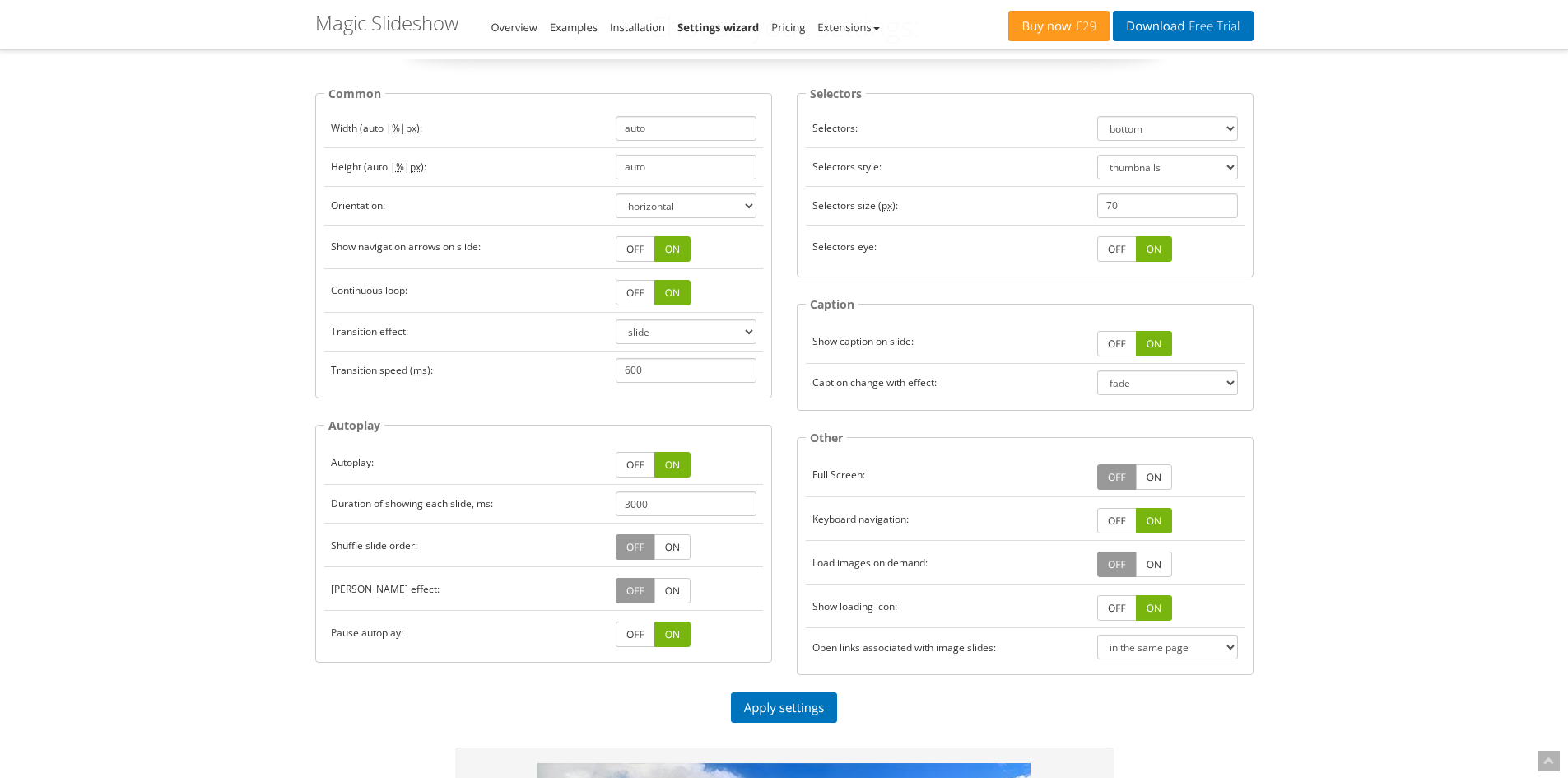
scroll to position [95, 0]
click at [1129, 375] on select "fade dissolve fixed" at bounding box center [1167, 383] width 141 height 24
select select "dissolve"
click at [1097, 371] on select "fade dissolve fixed" at bounding box center [1167, 383] width 141 height 24
click at [663, 597] on link "ON" at bounding box center [672, 591] width 36 height 25
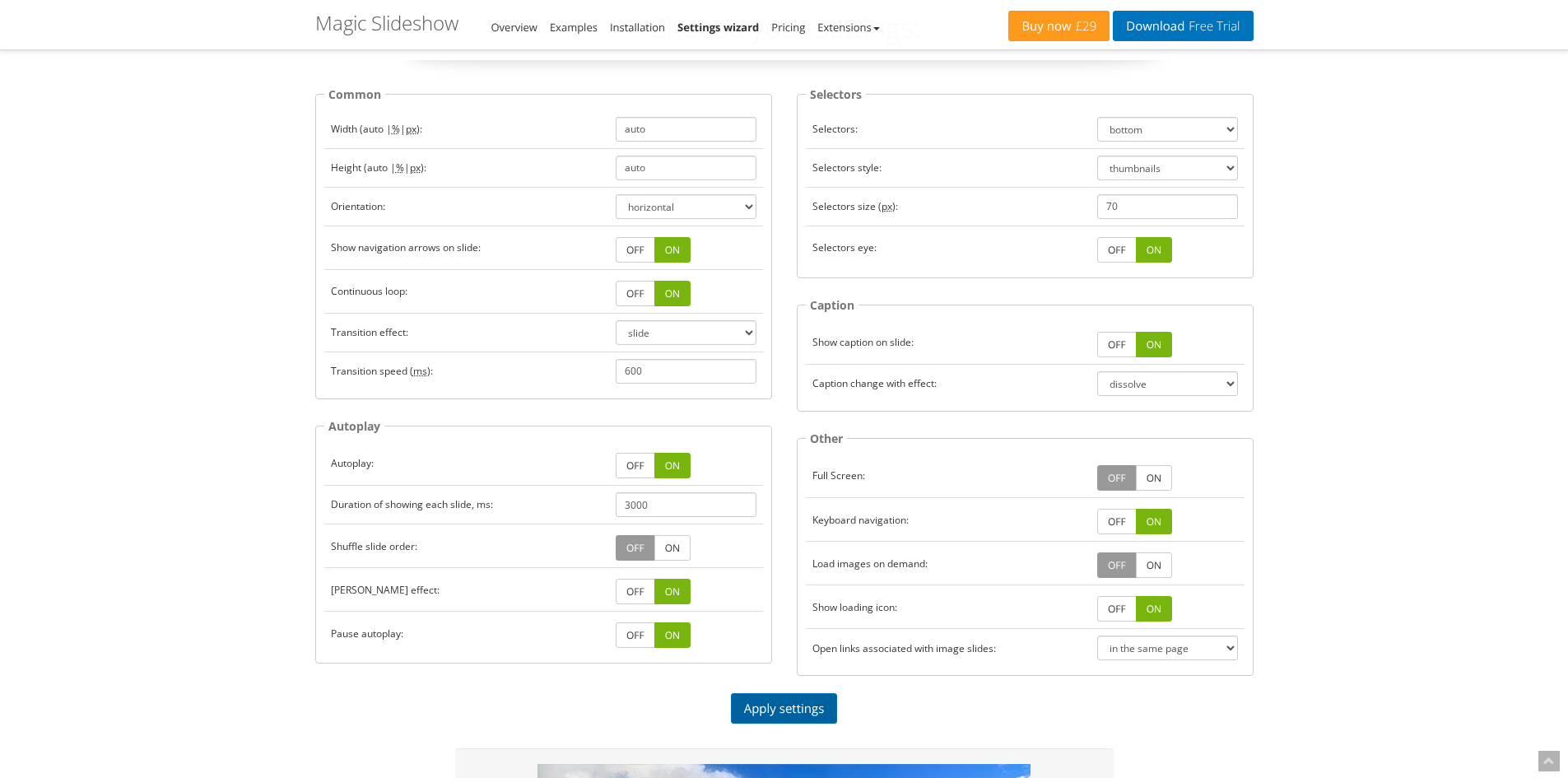
click at [766, 723] on link "Apply settings" at bounding box center [784, 707] width 107 height 30
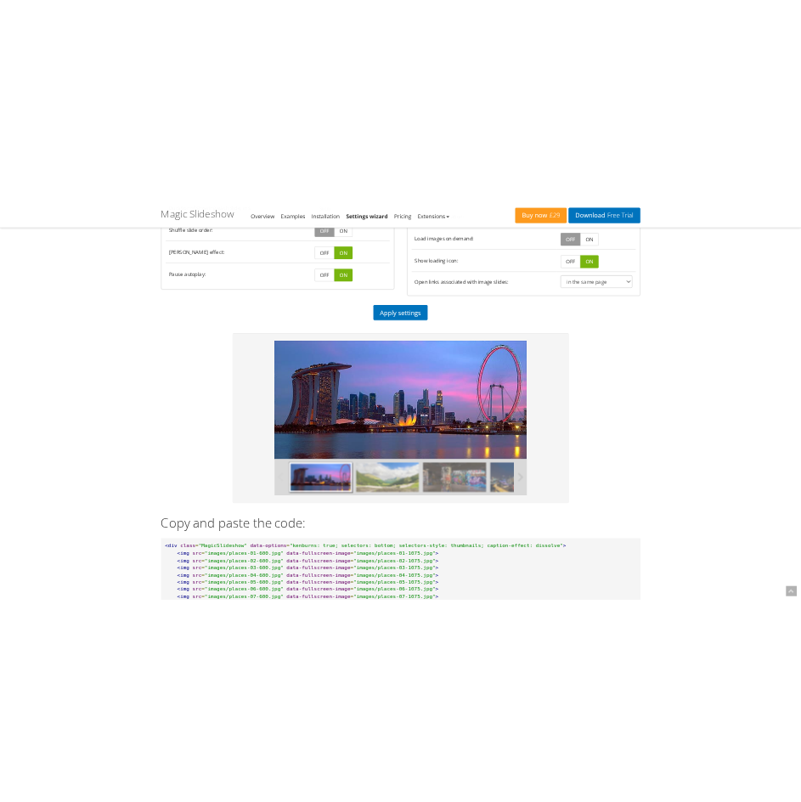
scroll to position [607, 0]
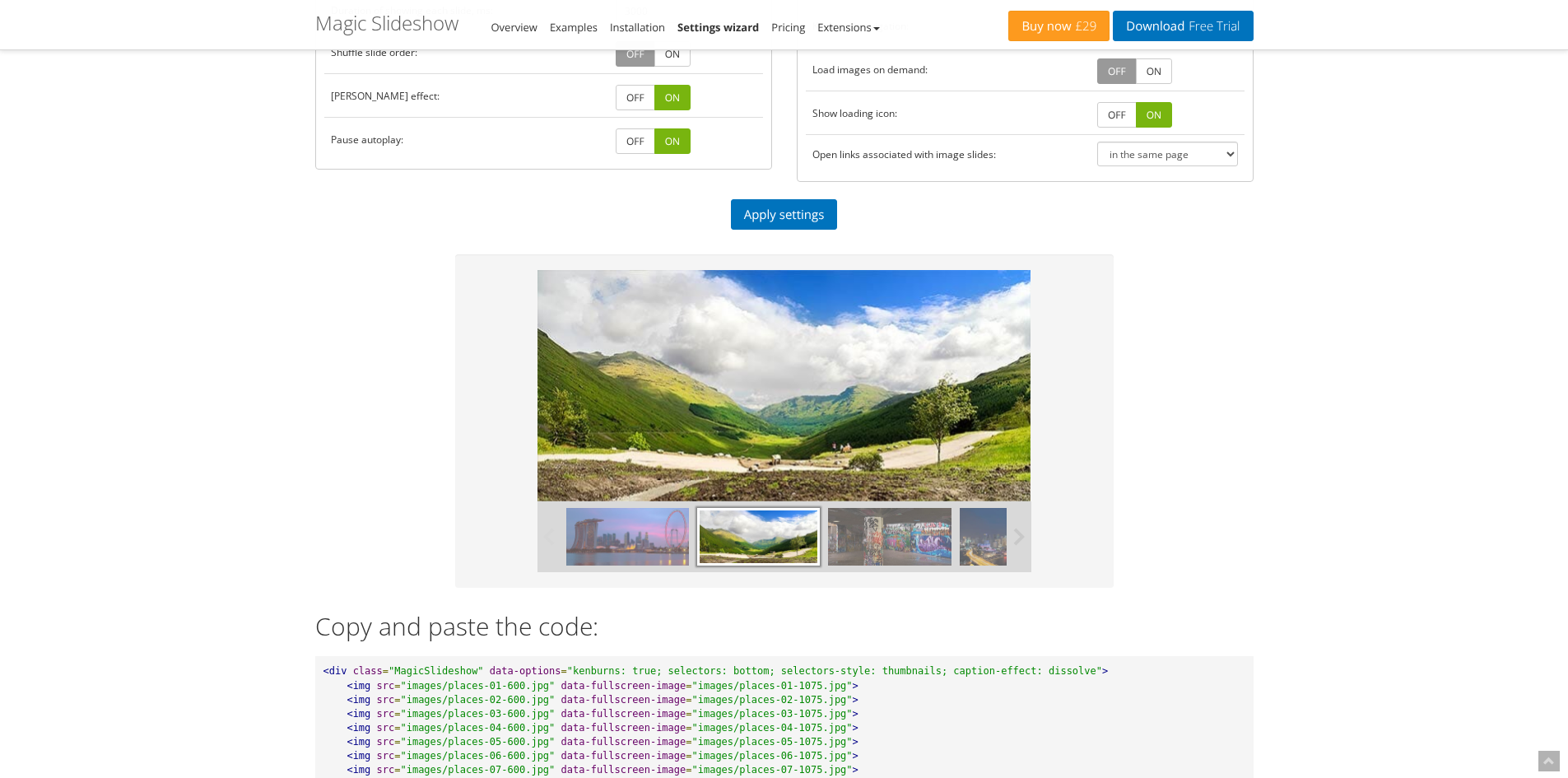
click at [934, 548] on img at bounding box center [889, 536] width 123 height 57
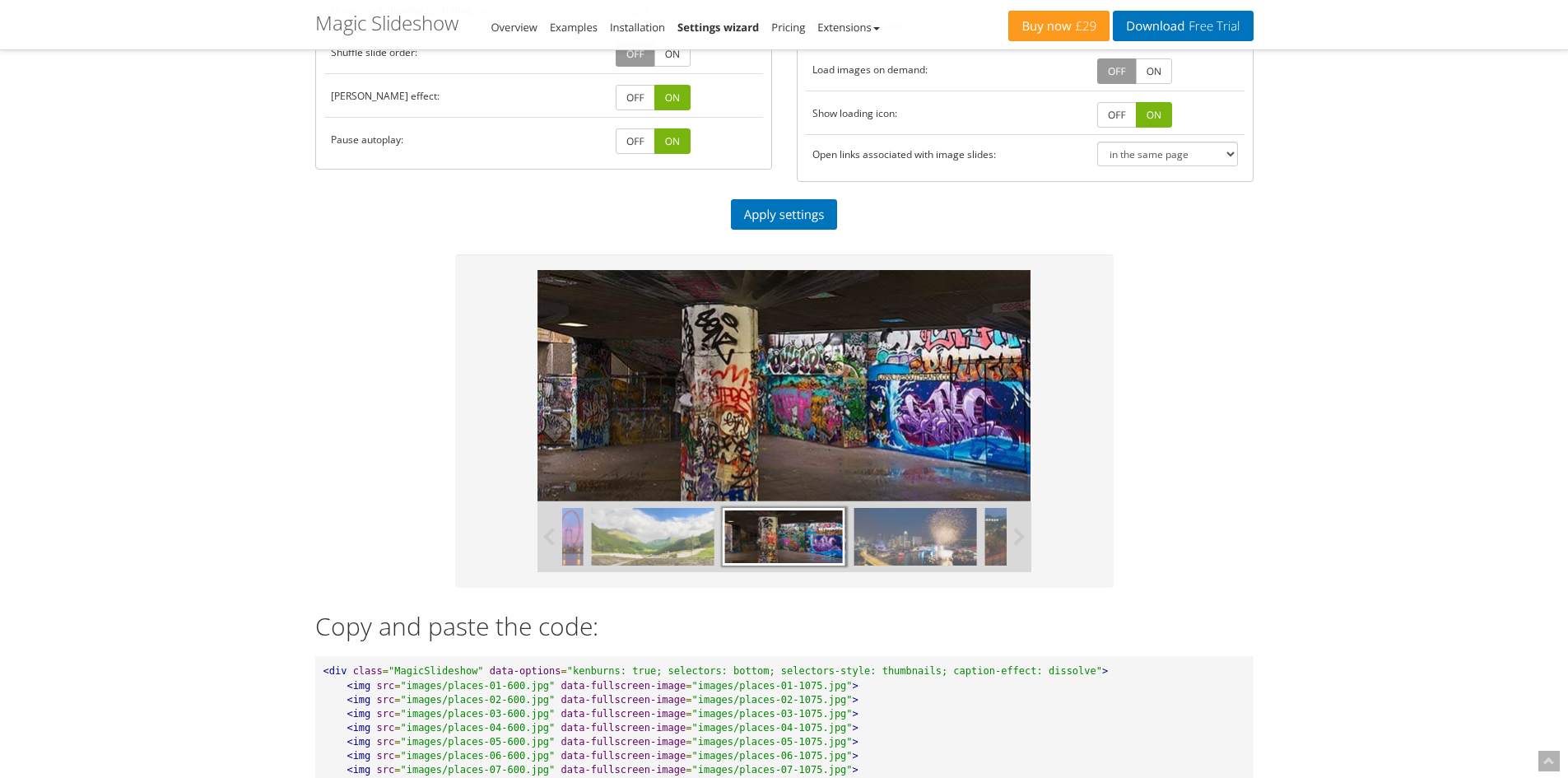
click at [948, 545] on img at bounding box center [915, 536] width 123 height 57
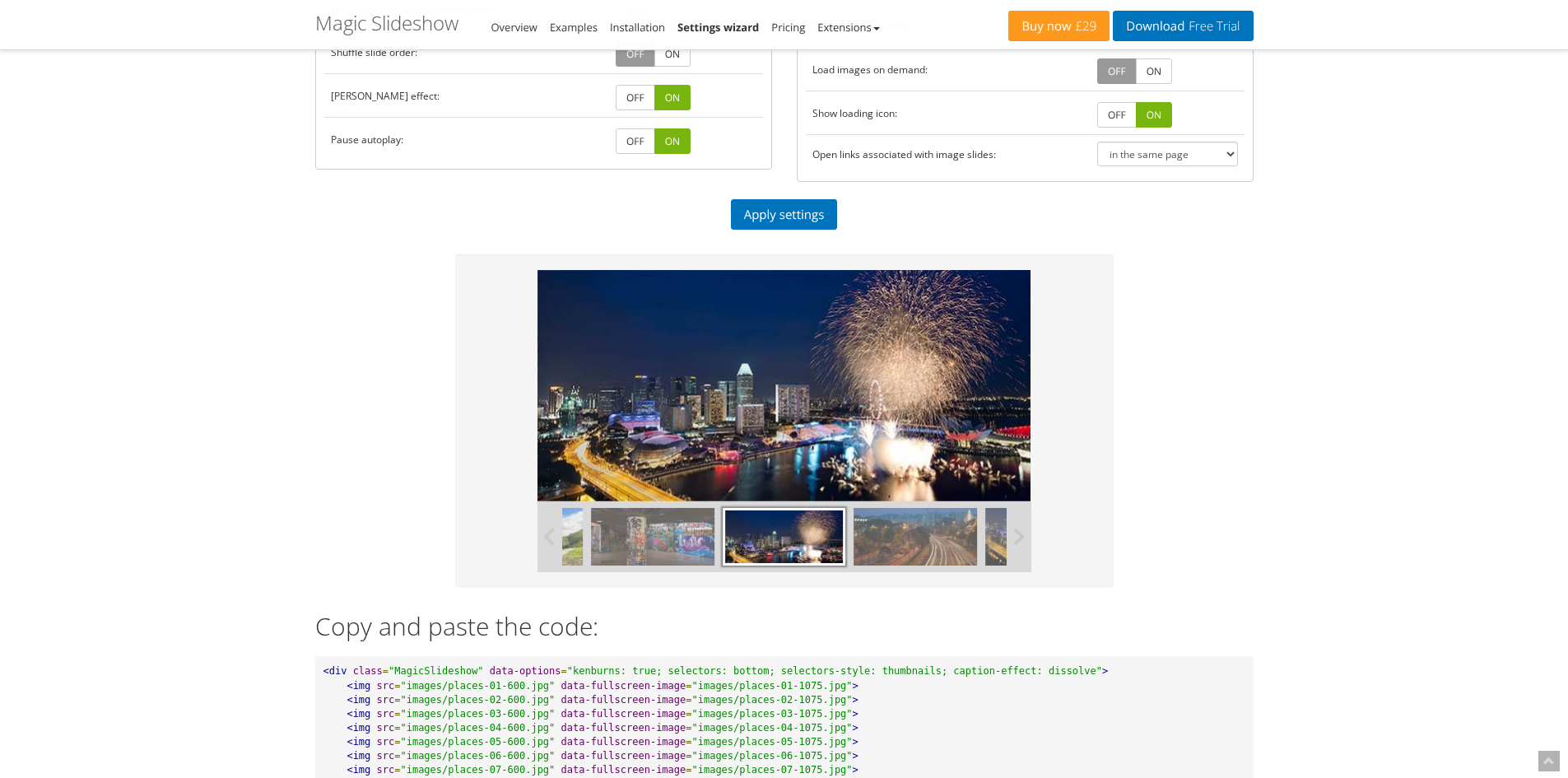
click at [948, 545] on img at bounding box center [915, 536] width 123 height 57
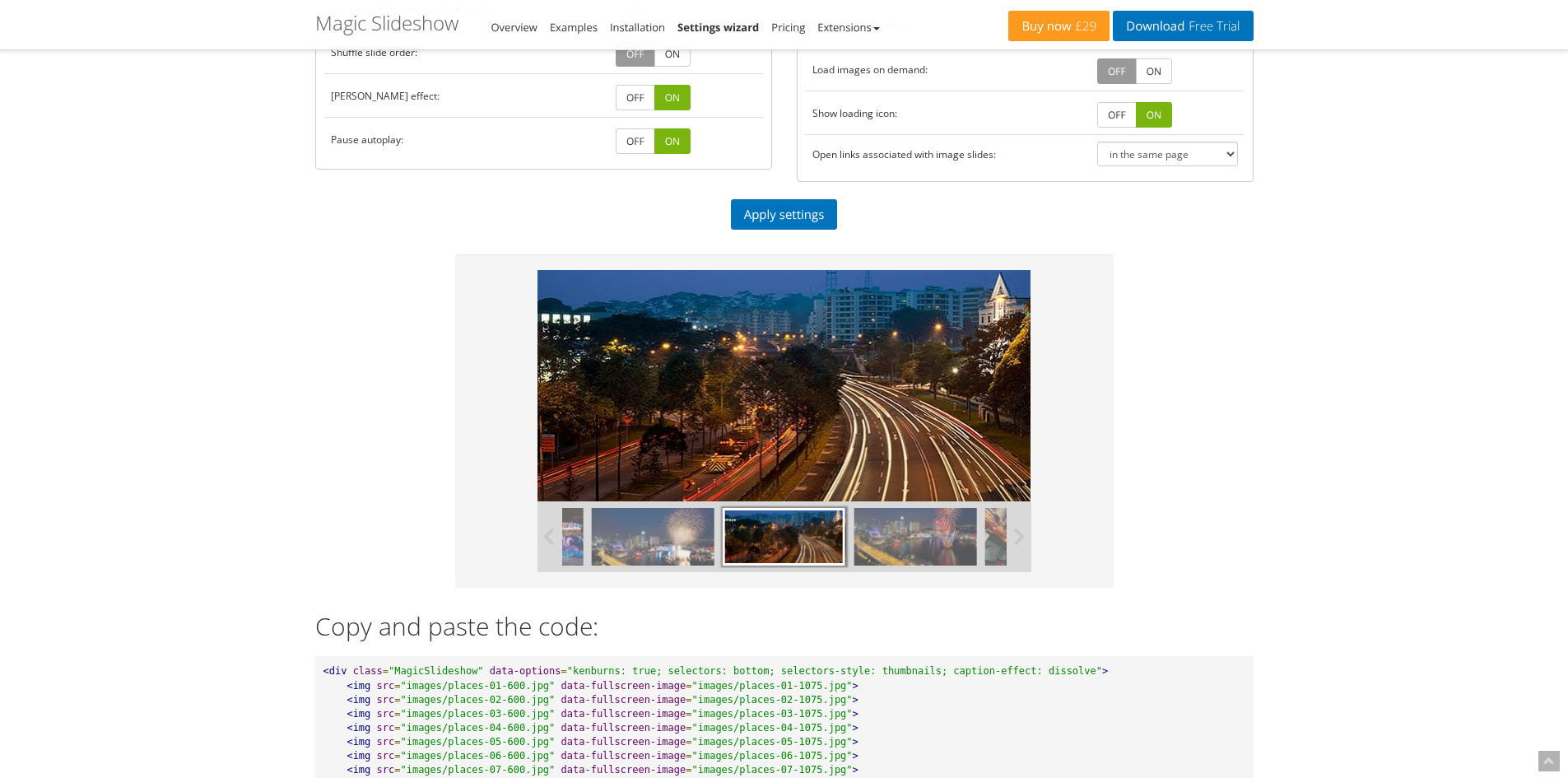
click at [948, 545] on img at bounding box center [915, 536] width 123 height 57
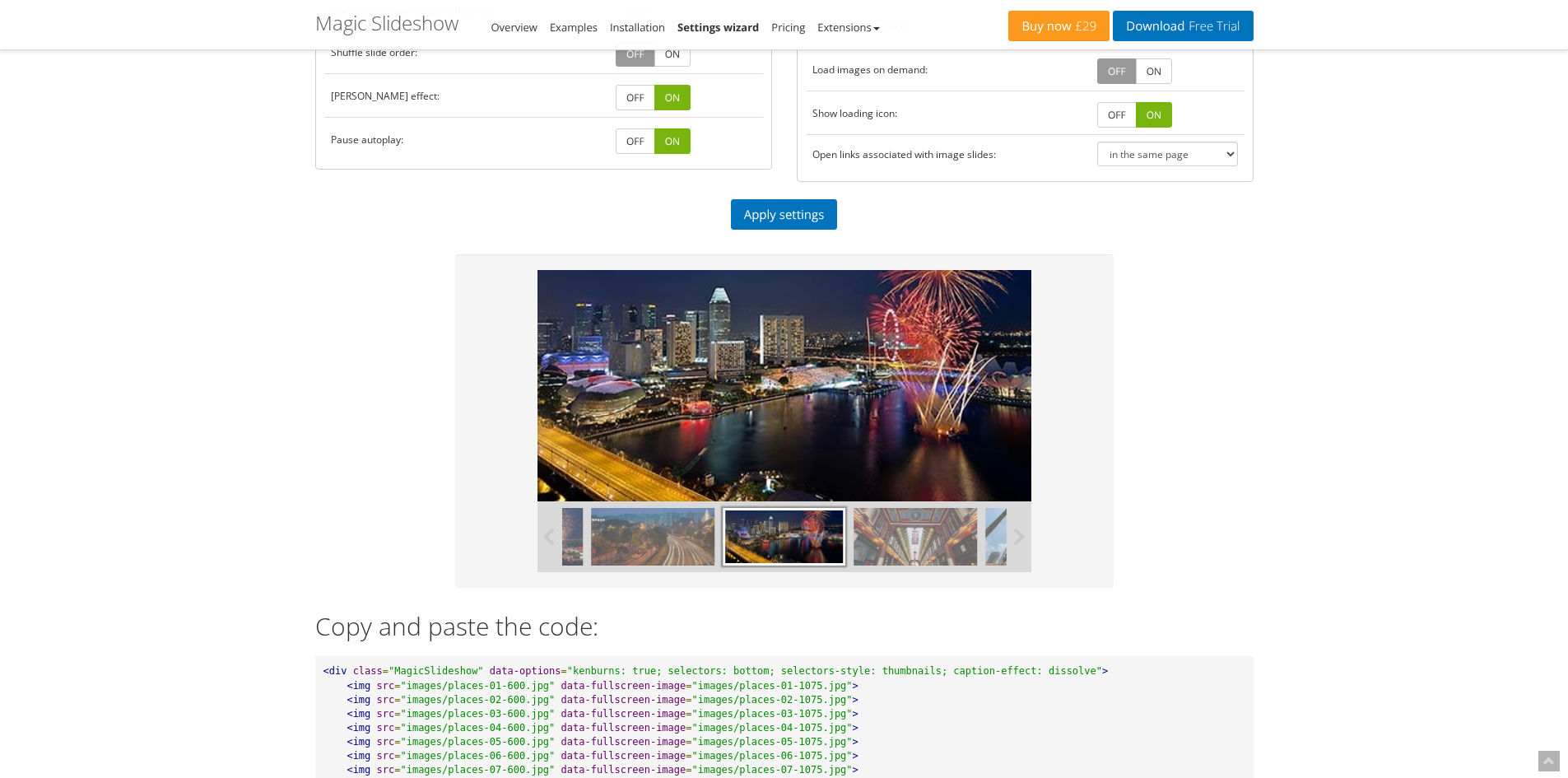
click at [948, 545] on img at bounding box center [915, 536] width 123 height 57
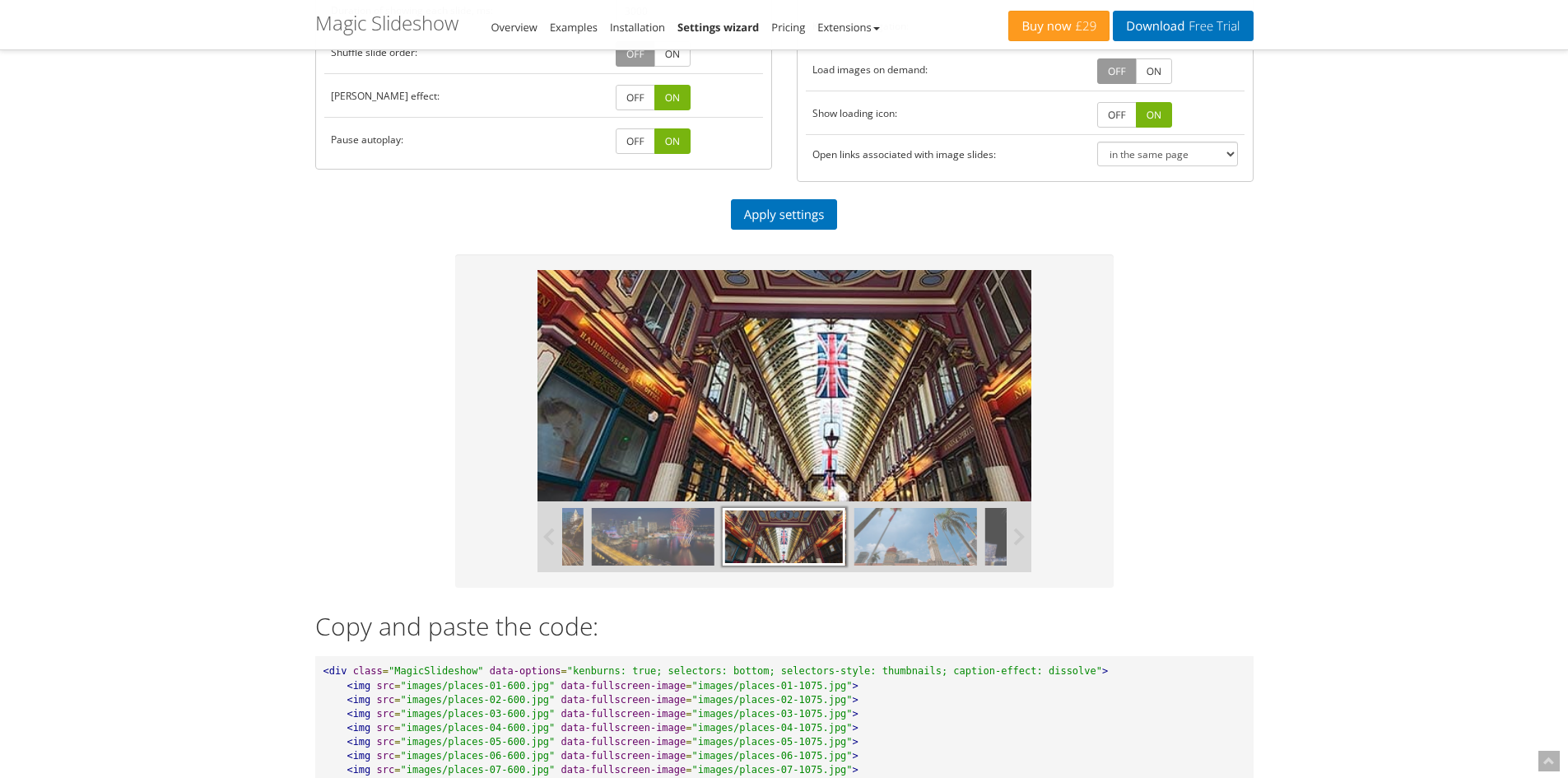
click at [948, 545] on img at bounding box center [915, 536] width 123 height 57
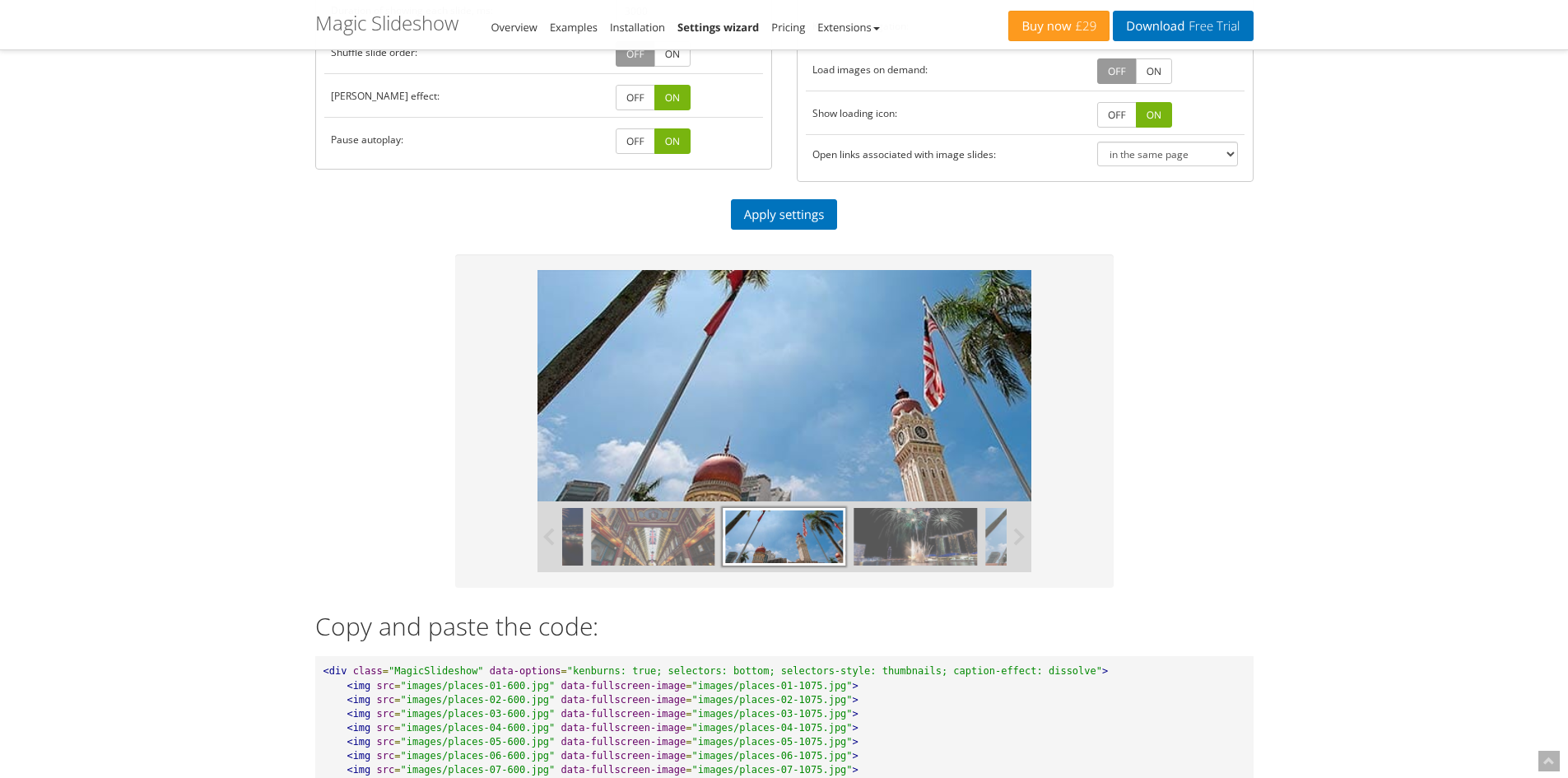
click at [948, 545] on img at bounding box center [915, 536] width 123 height 57
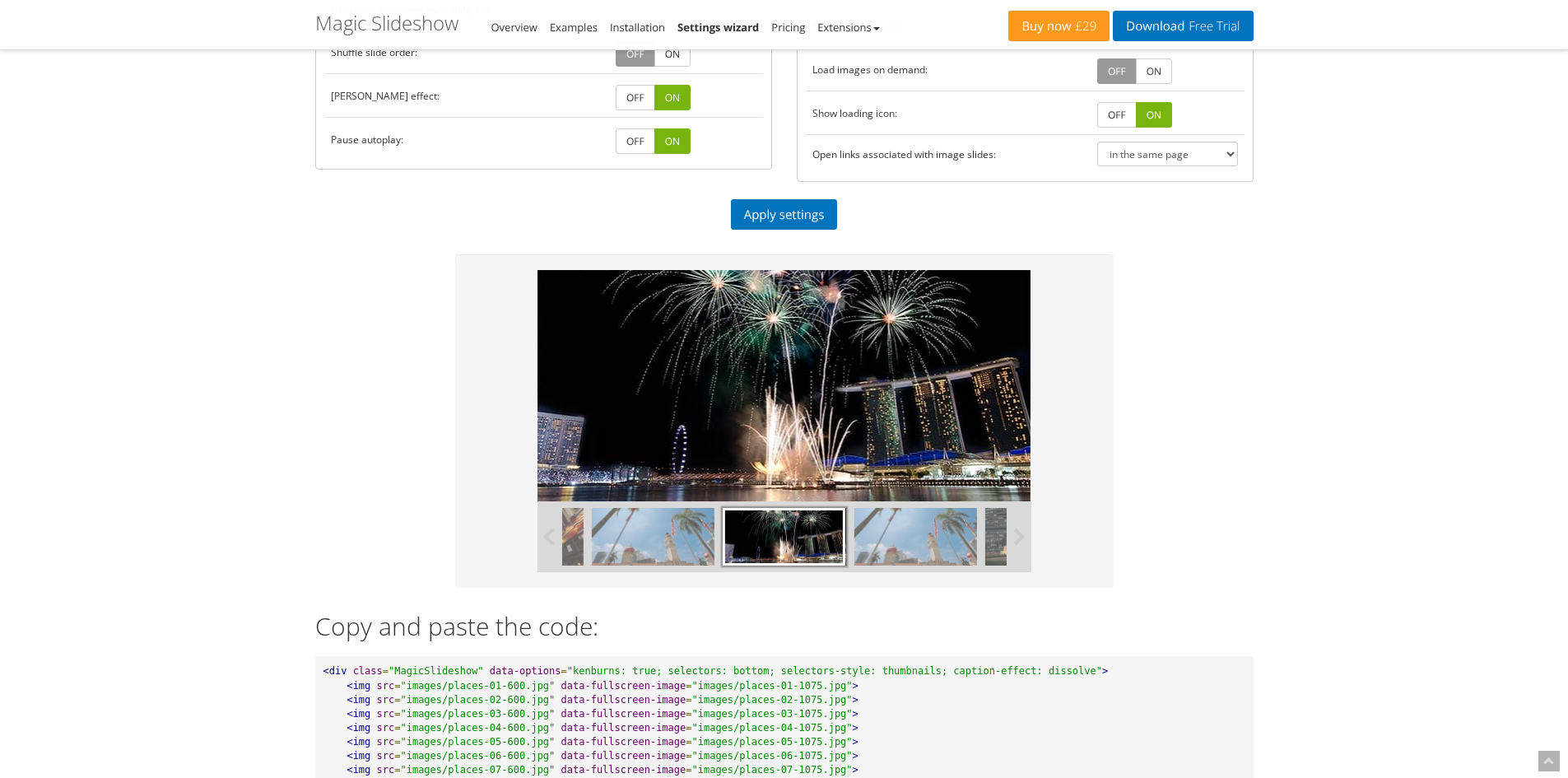
click at [948, 545] on img at bounding box center [915, 536] width 123 height 57
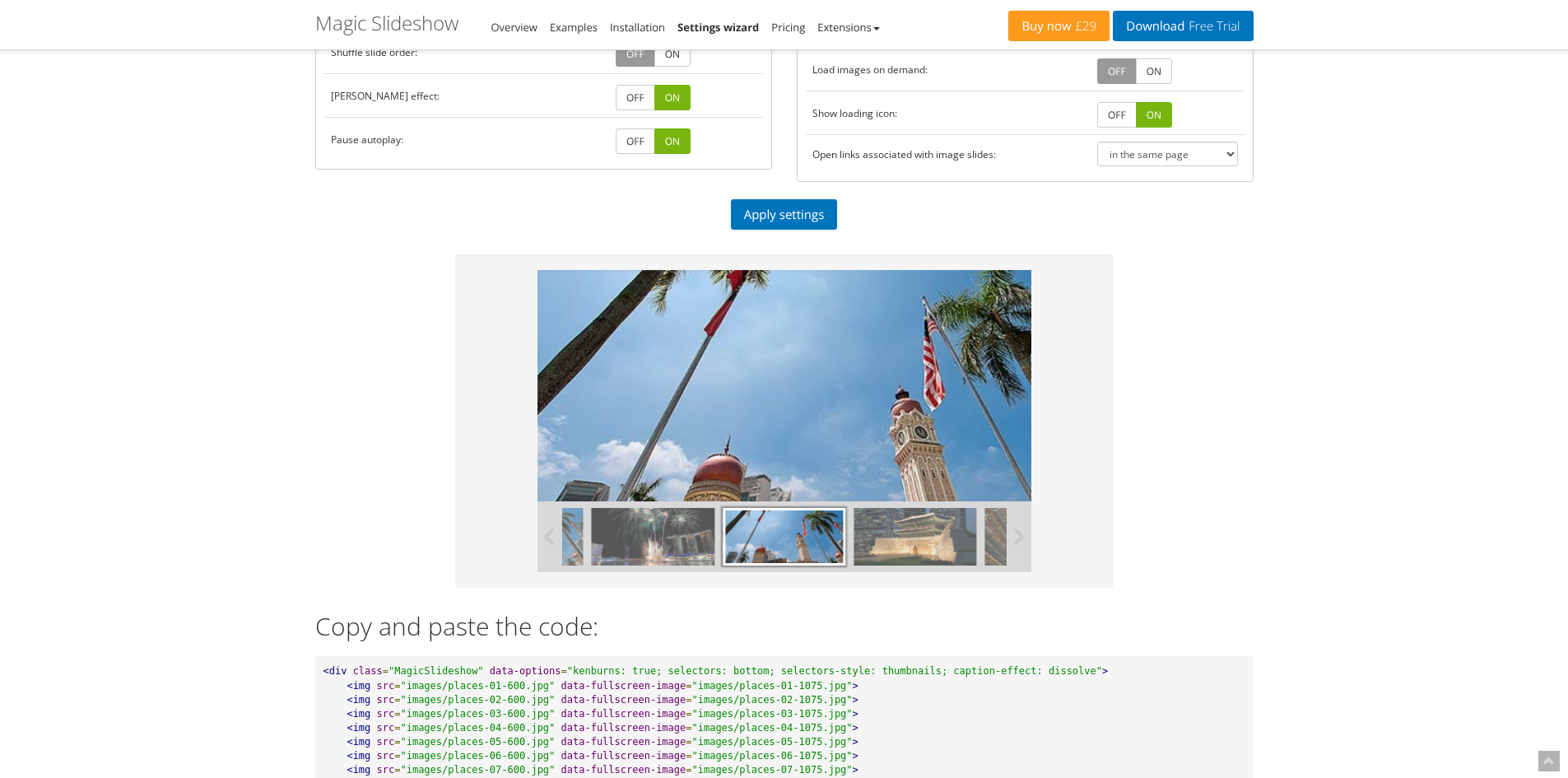
click at [948, 545] on img at bounding box center [915, 536] width 123 height 57
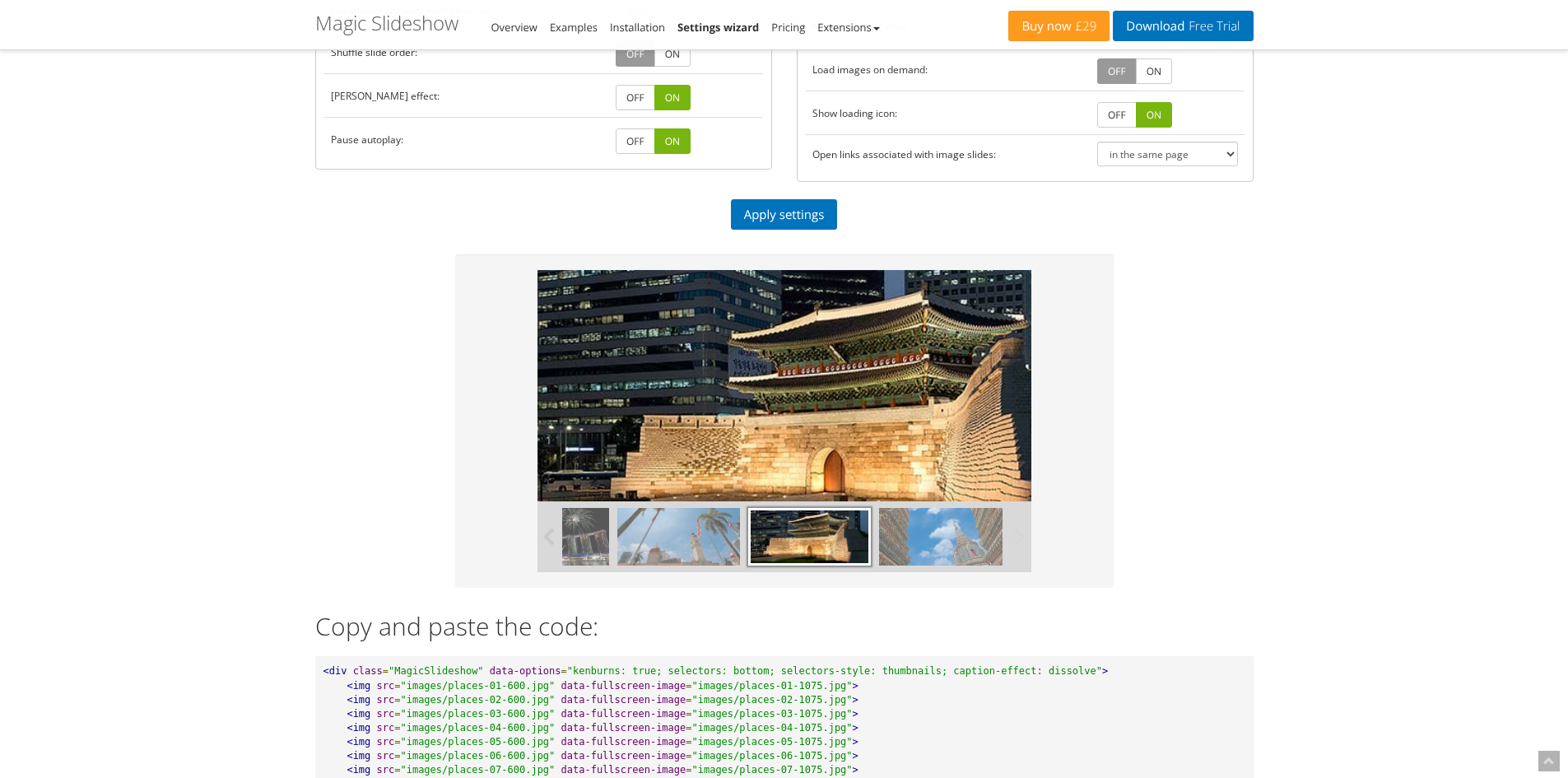
click at [948, 545] on img at bounding box center [940, 536] width 123 height 57
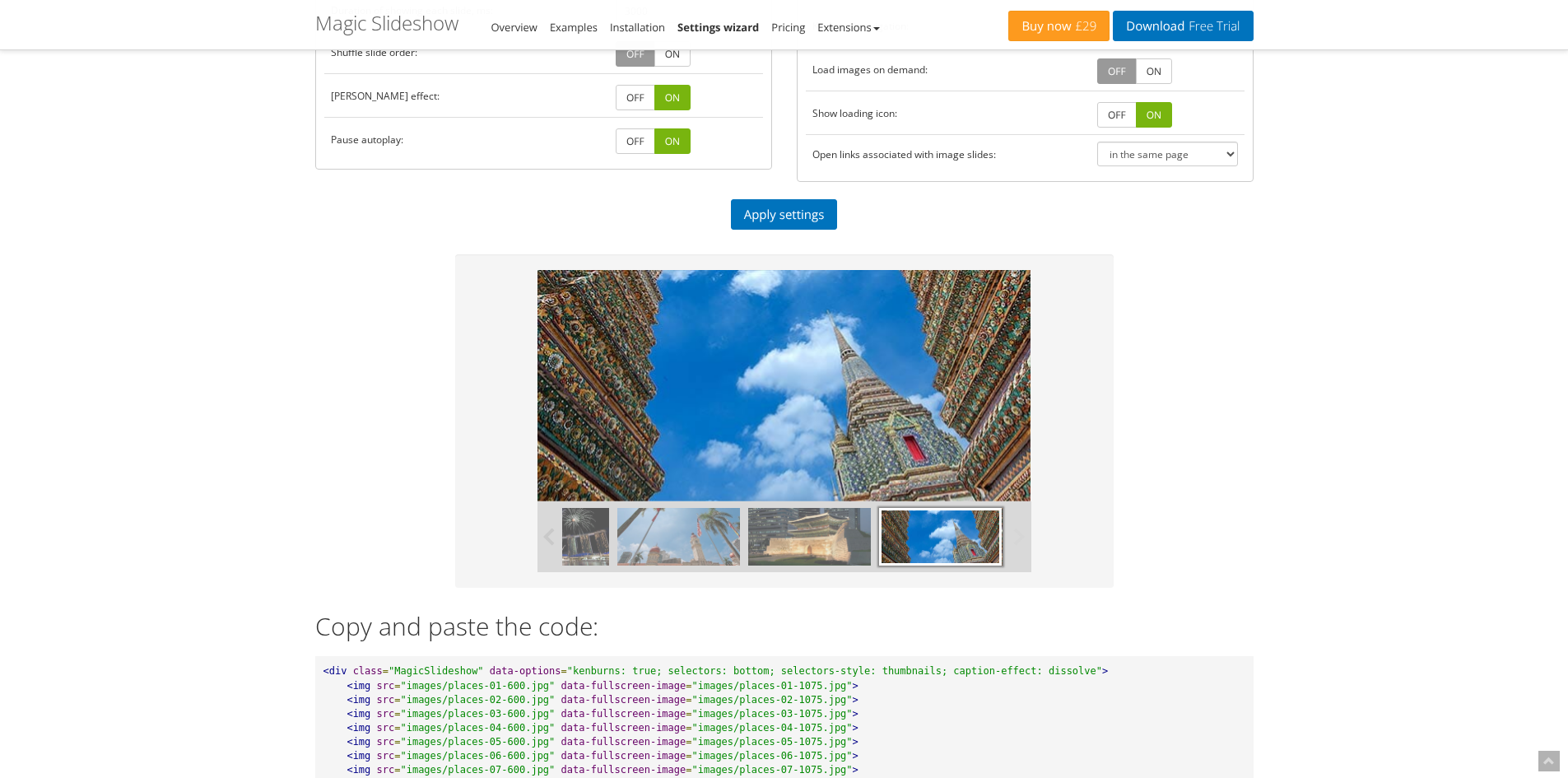
click at [707, 533] on img at bounding box center [678, 536] width 123 height 57
